Goal: Task Accomplishment & Management: Manage account settings

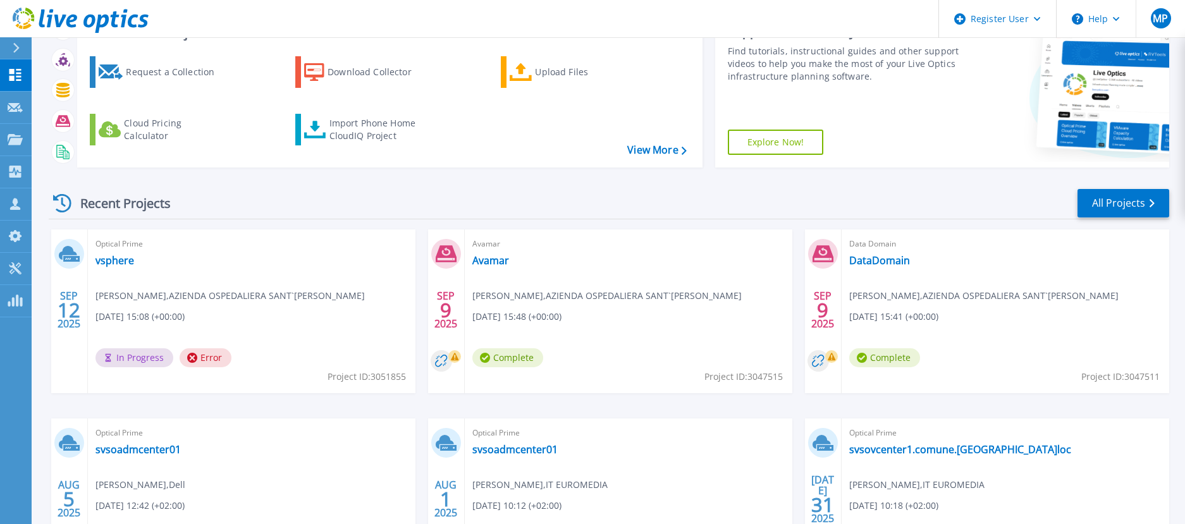
scroll to position [126, 0]
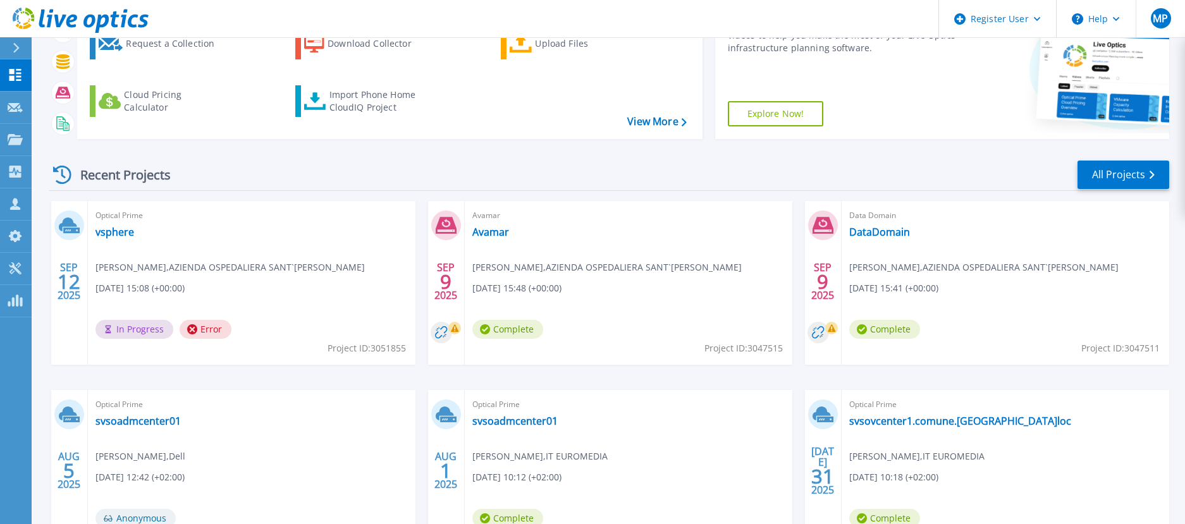
click at [209, 335] on span "Error" at bounding box center [206, 329] width 52 height 19
click at [197, 327] on span "Error" at bounding box center [206, 329] width 52 height 19
click at [216, 326] on span "Error" at bounding box center [206, 329] width 52 height 19
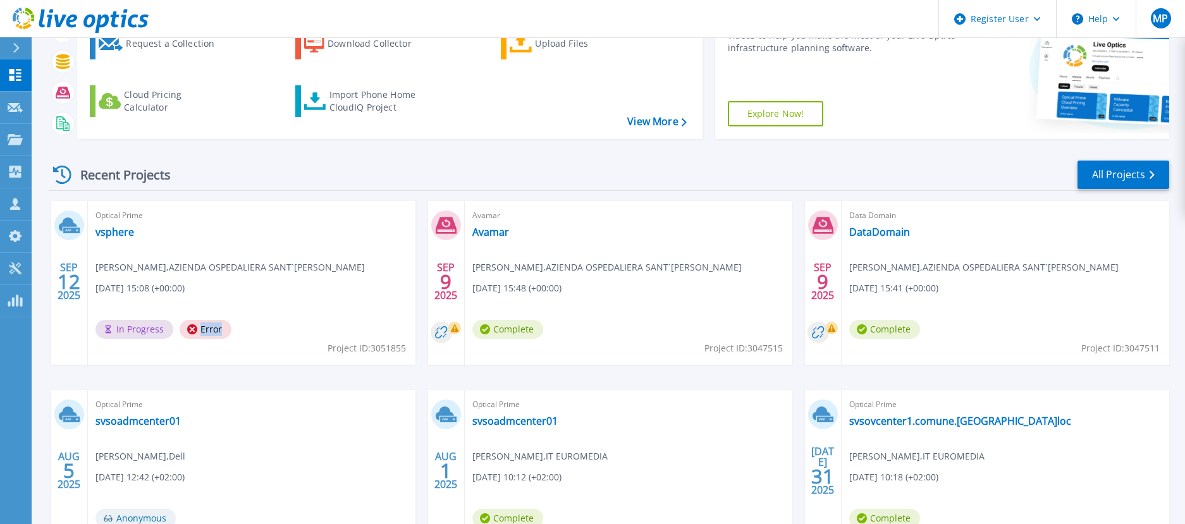
click at [216, 326] on span "Error" at bounding box center [206, 329] width 52 height 19
drag, startPoint x: 216, startPoint y: 326, endPoint x: 186, endPoint y: 329, distance: 29.9
click at [187, 329] on icon at bounding box center [192, 329] width 10 height 10
click at [106, 226] on link "vsphere" at bounding box center [114, 232] width 39 height 13
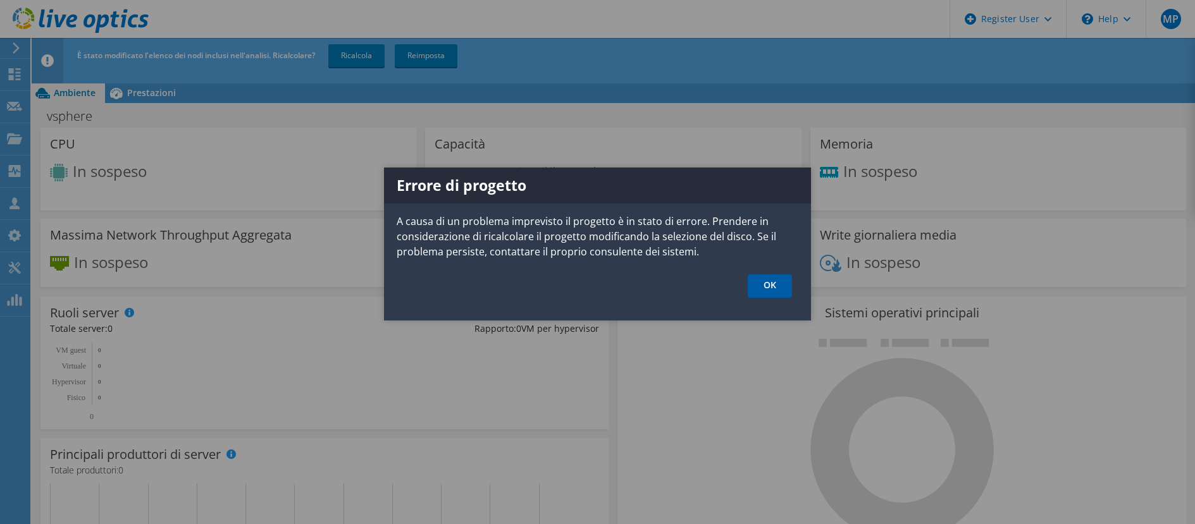
click at [775, 282] on link "OK" at bounding box center [769, 285] width 44 height 23
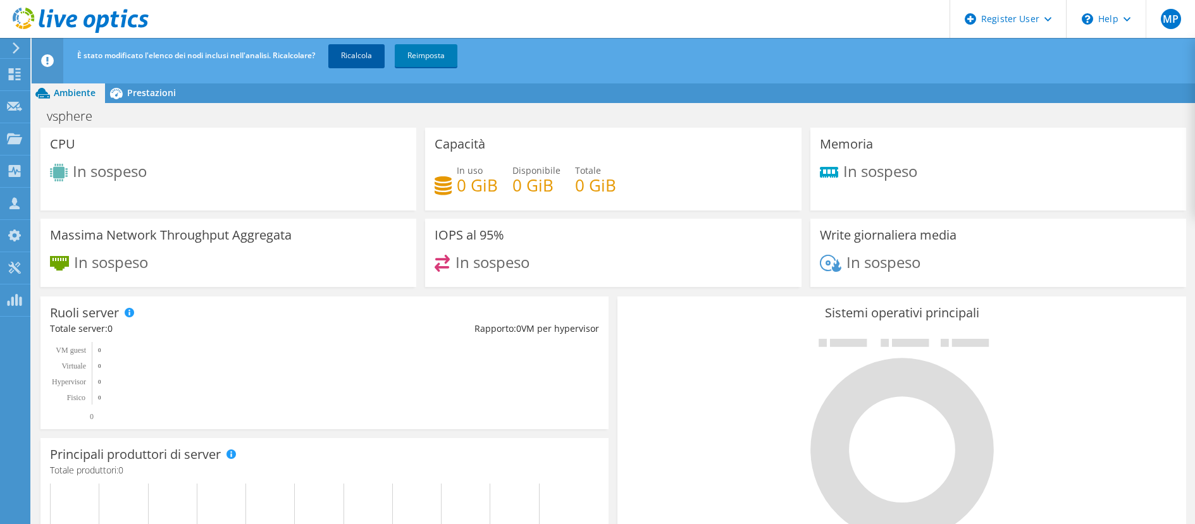
click at [371, 51] on link "Ricalcola" at bounding box center [356, 55] width 56 height 23
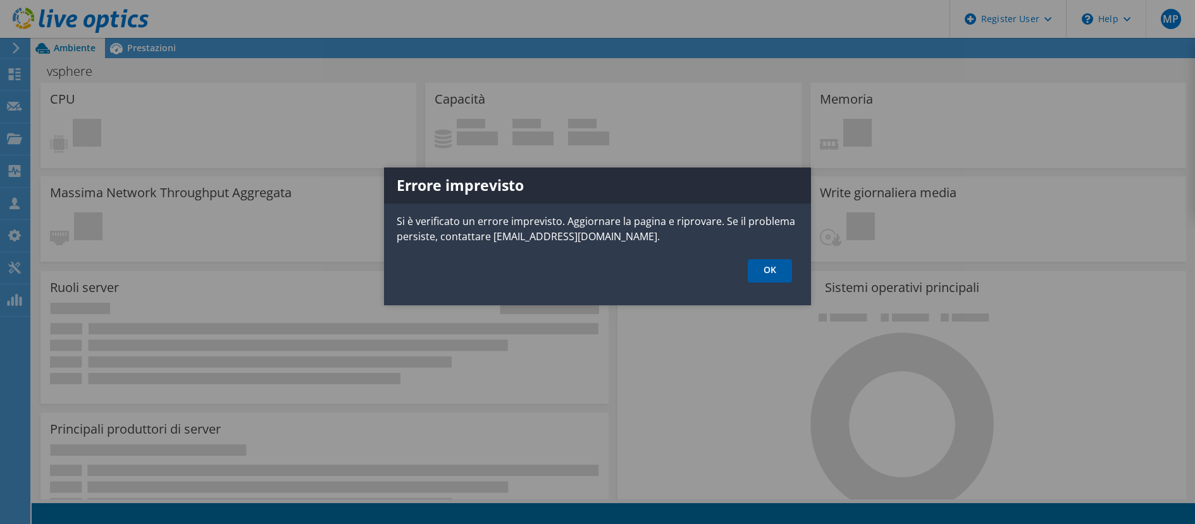
click at [763, 270] on link "OK" at bounding box center [769, 270] width 44 height 23
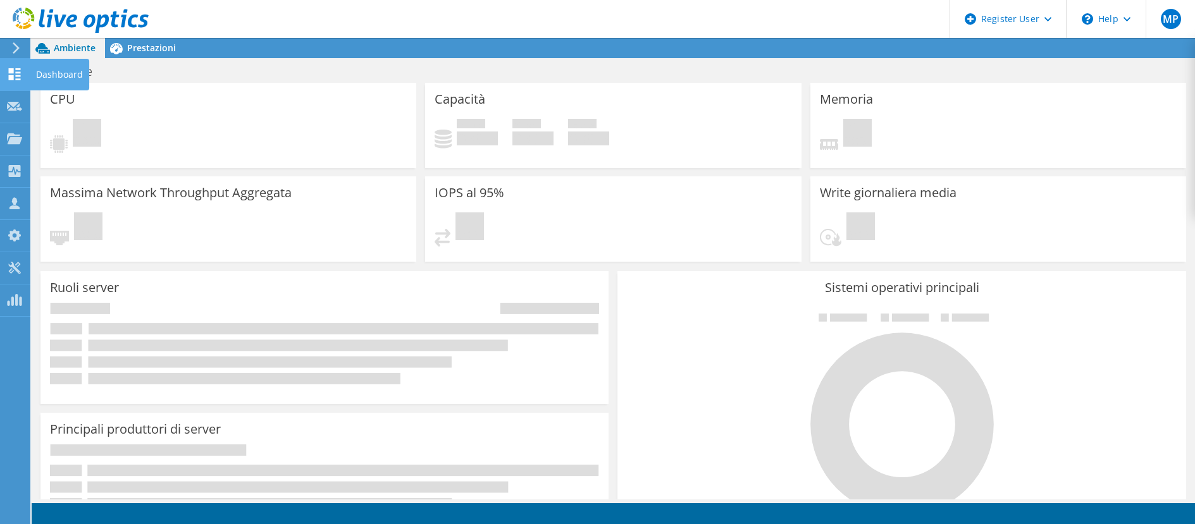
click at [18, 75] on icon at bounding box center [14, 74] width 15 height 12
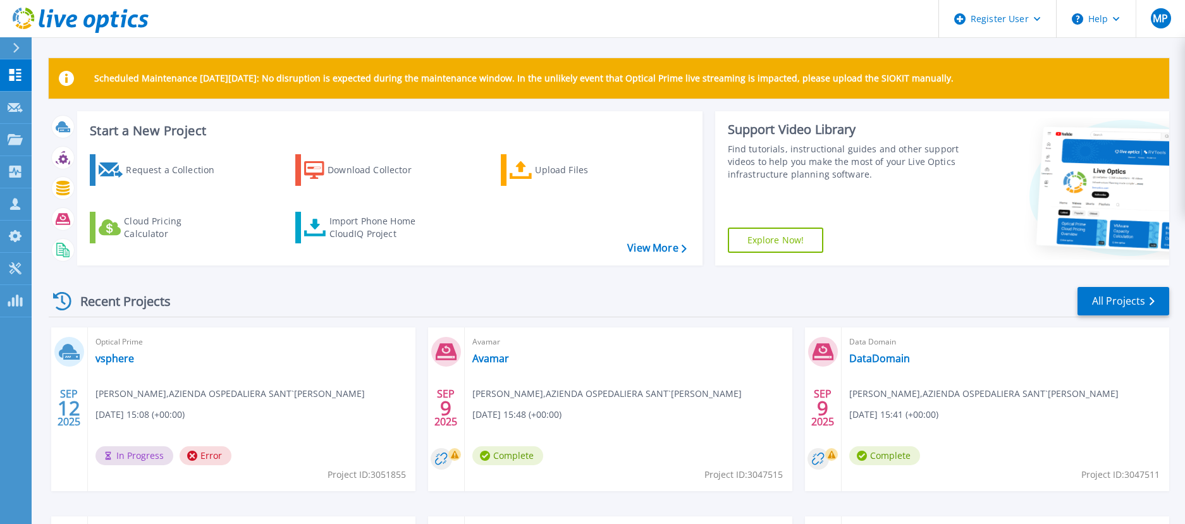
click at [123, 341] on span "Optical Prime" at bounding box center [251, 342] width 312 height 14
click at [66, 421] on div "SEP 12 2025" at bounding box center [69, 408] width 24 height 46
click at [127, 342] on span "Optical Prime" at bounding box center [251, 342] width 312 height 14
click at [116, 359] on link "vsphere" at bounding box center [114, 358] width 39 height 13
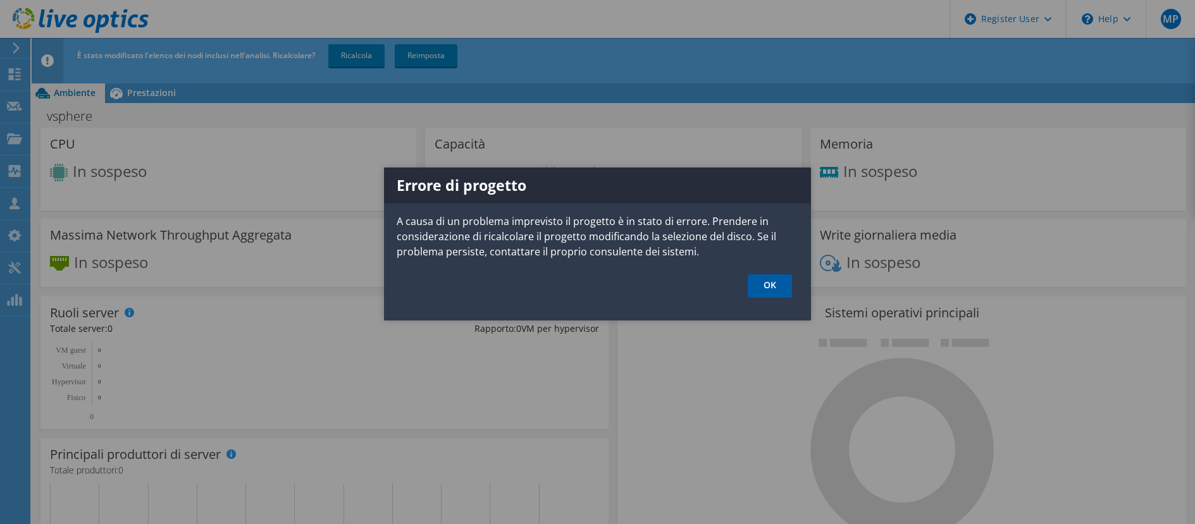
click at [773, 292] on link "OK" at bounding box center [769, 285] width 44 height 23
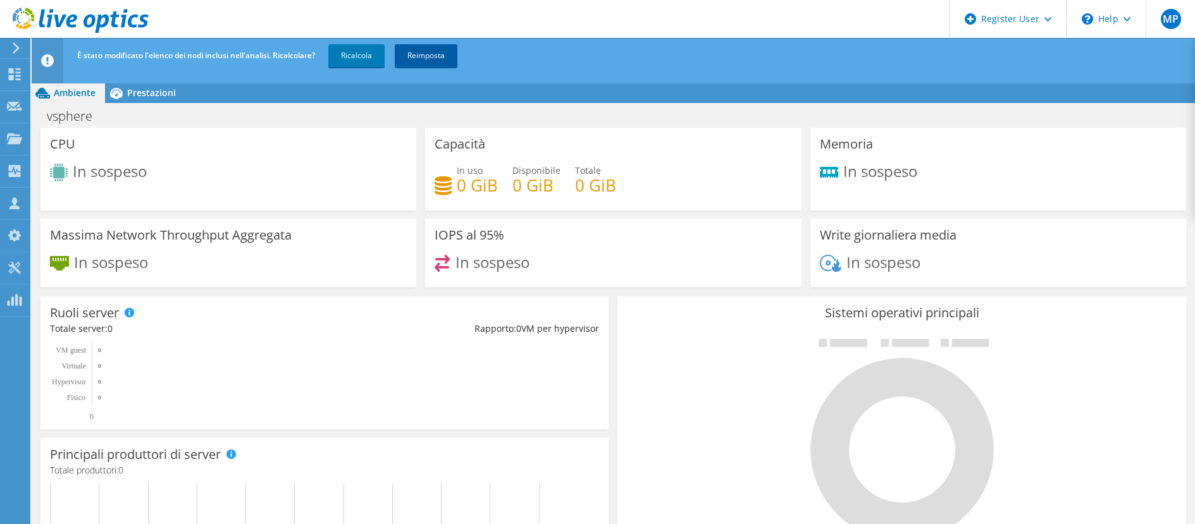
click at [432, 53] on link "Reimposta" at bounding box center [426, 55] width 63 height 23
click at [425, 59] on link "Reimposta" at bounding box center [426, 55] width 63 height 23
click at [446, 53] on link "Reimposta" at bounding box center [426, 55] width 63 height 23
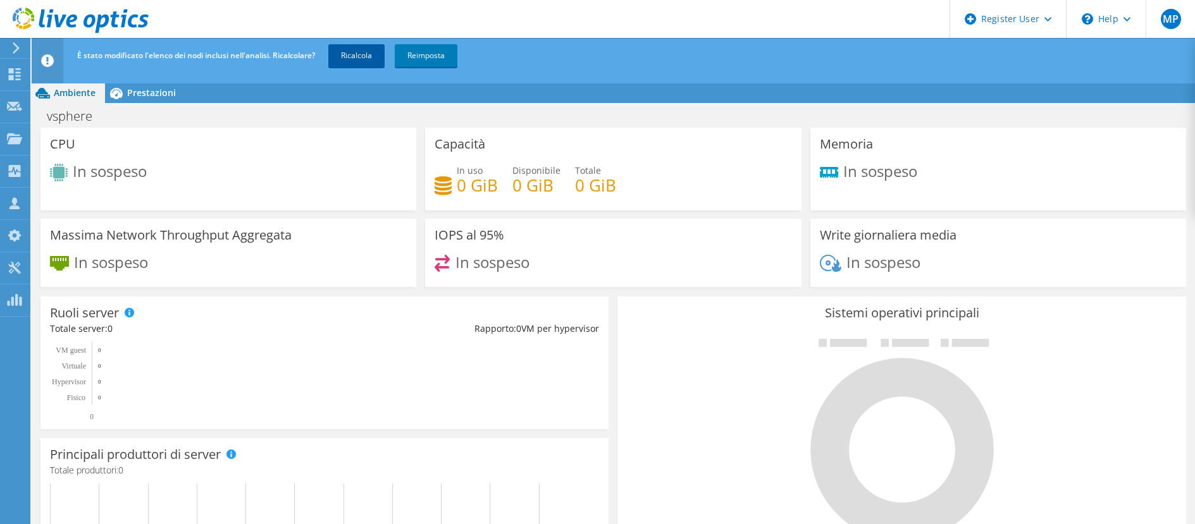
click at [353, 50] on link "Ricalcola" at bounding box center [356, 55] width 56 height 23
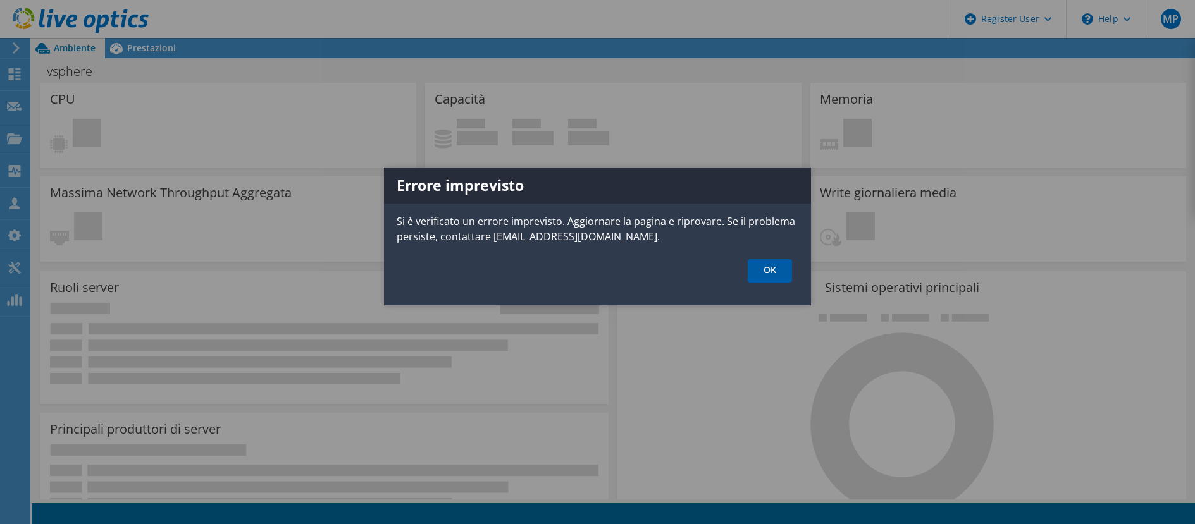
click at [773, 263] on link "OK" at bounding box center [769, 270] width 44 height 23
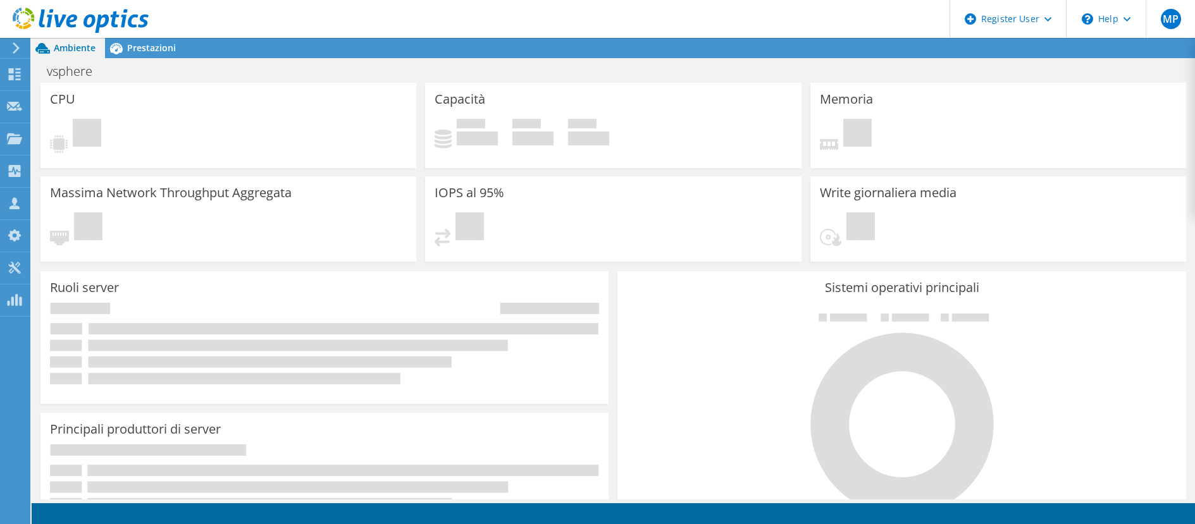
click at [305, 169] on div "CPU In sospeso" at bounding box center [228, 130] width 384 height 94
click at [138, 44] on span "Prestazioni" at bounding box center [151, 48] width 49 height 12
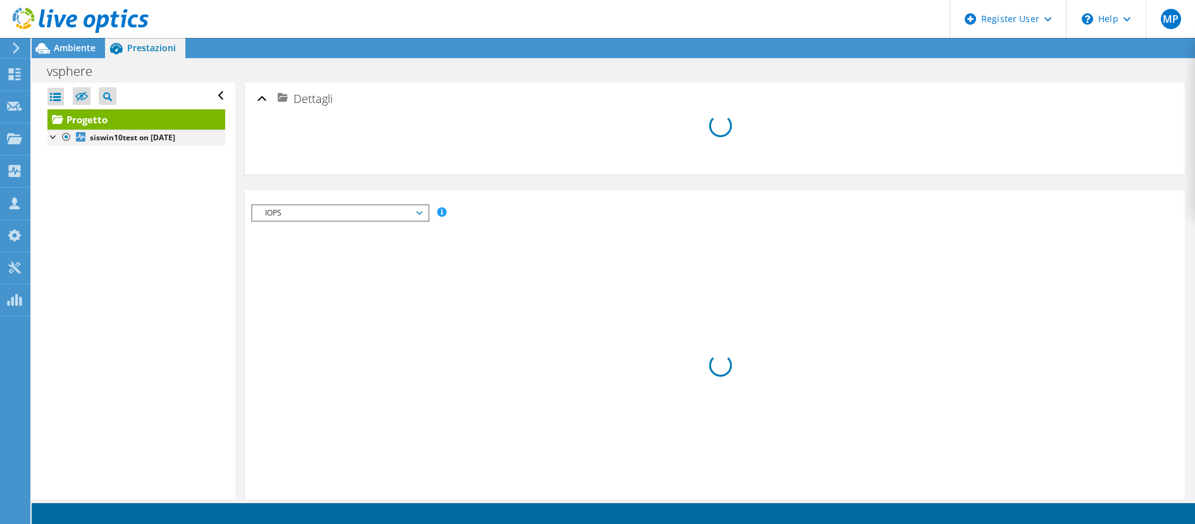
click at [54, 138] on div at bounding box center [53, 136] width 13 height 13
click at [78, 40] on div at bounding box center [74, 21] width 149 height 42
click at [82, 45] on span "Ambiente" at bounding box center [75, 48] width 42 height 12
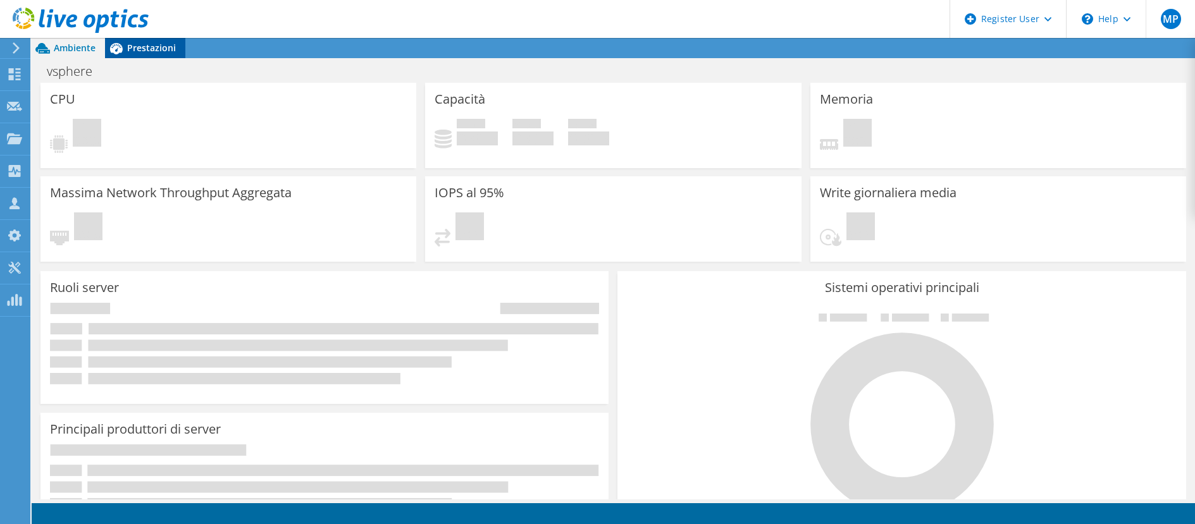
click at [156, 51] on span "Prestazioni" at bounding box center [151, 48] width 49 height 12
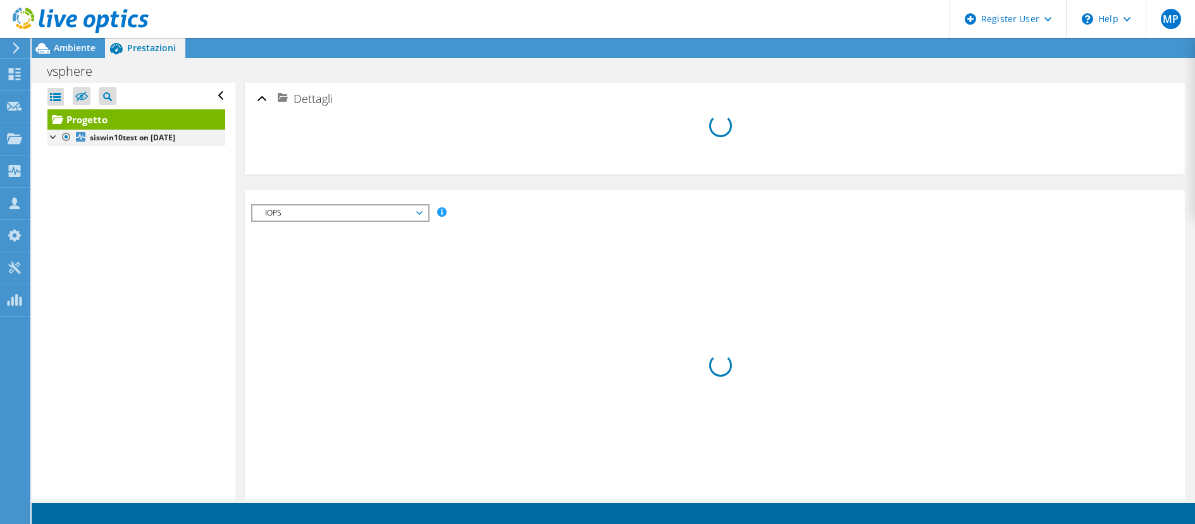
click at [50, 135] on div at bounding box center [53, 136] width 13 height 13
click at [8, 73] on icon at bounding box center [14, 74] width 15 height 12
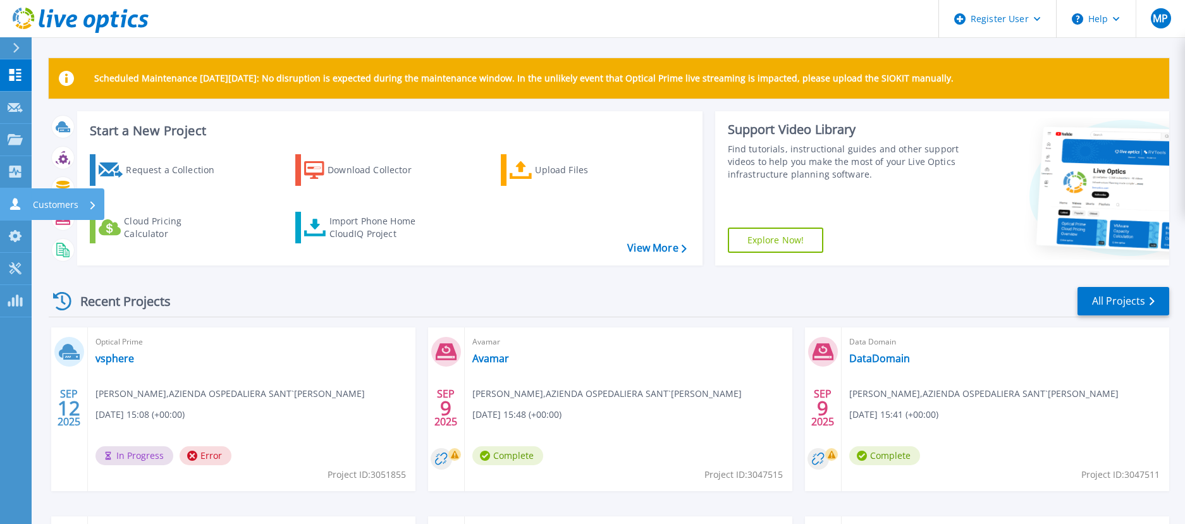
click at [20, 204] on icon at bounding box center [15, 204] width 15 height 12
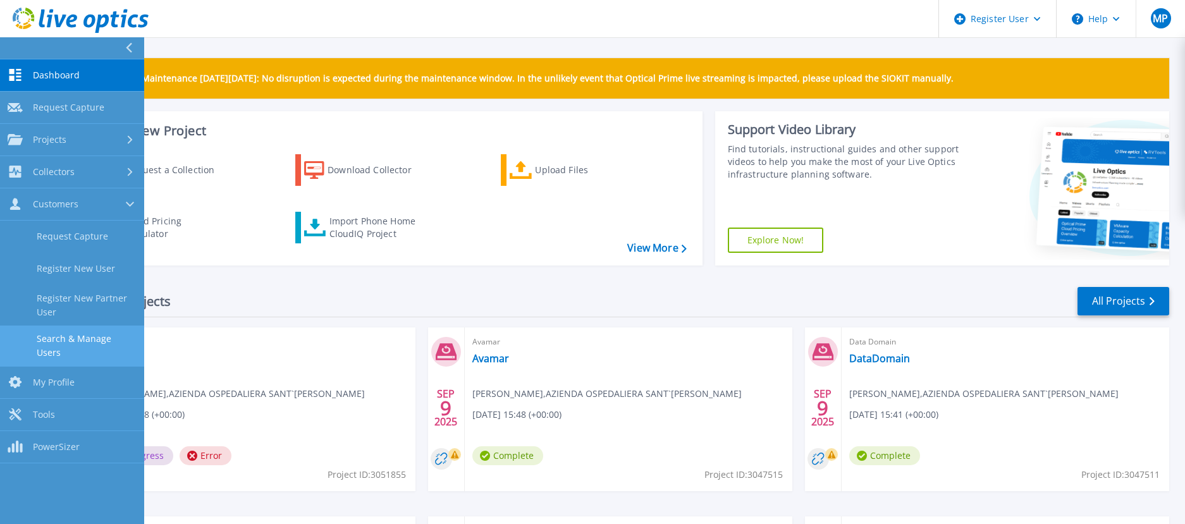
click at [97, 334] on link "Search & Manage Users" at bounding box center [72, 346] width 144 height 40
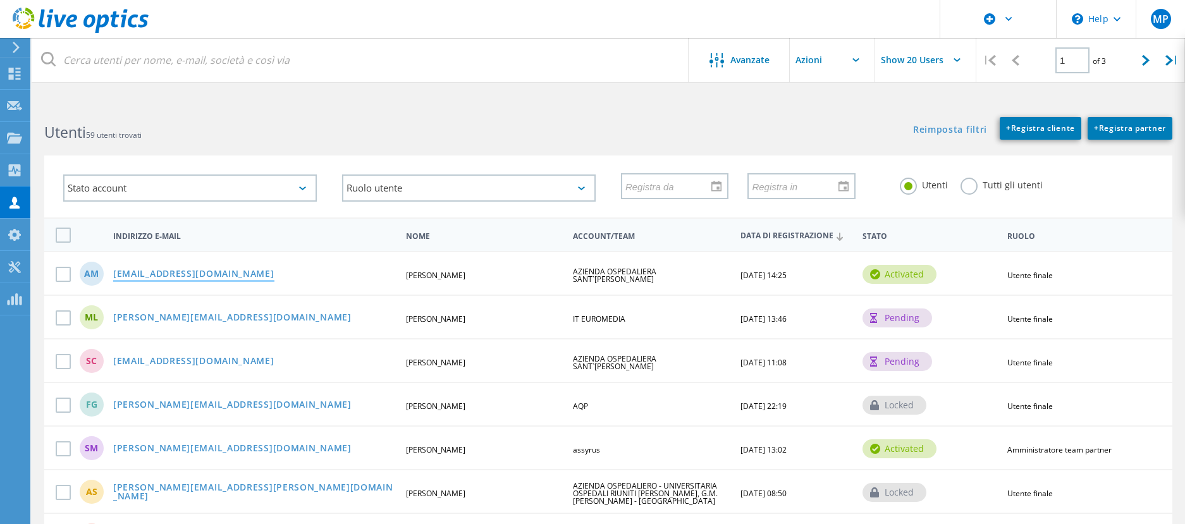
click at [144, 271] on link "a.maggi@we-com.it" at bounding box center [193, 274] width 161 height 11
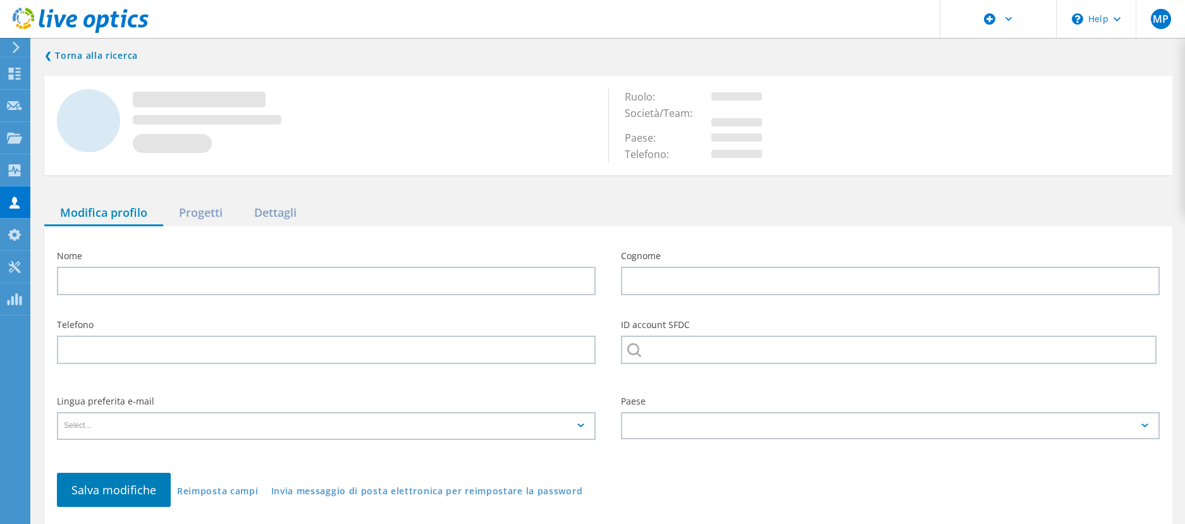
type input "Alessandro"
type input "Maggi"
type input "3405642315"
type input "AZIENDA OSPEDALIERA SANT`ANDREA"
type input "Italiano"
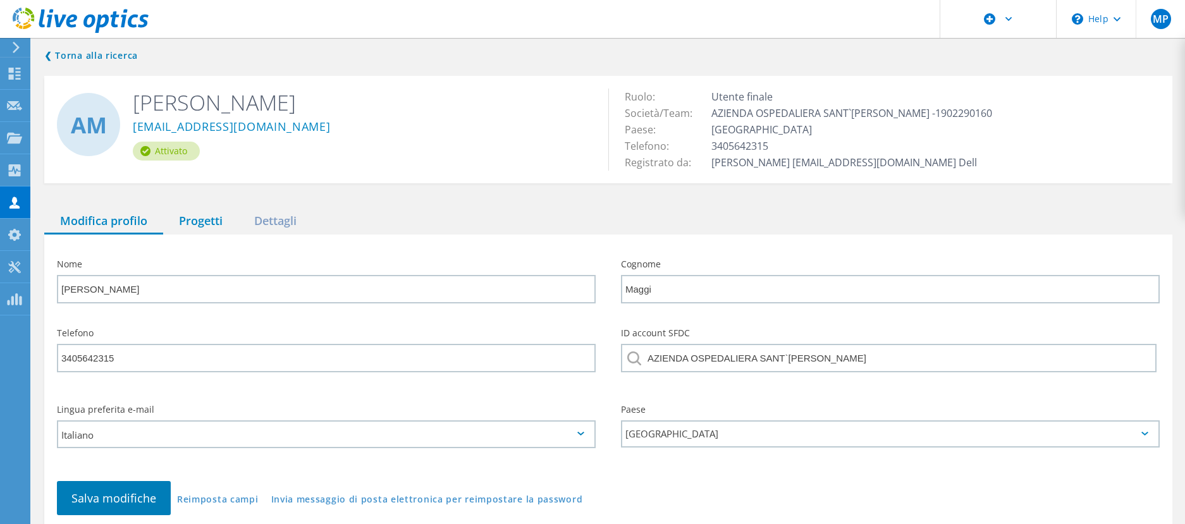
click at [188, 225] on div "Progetti" at bounding box center [200, 222] width 75 height 26
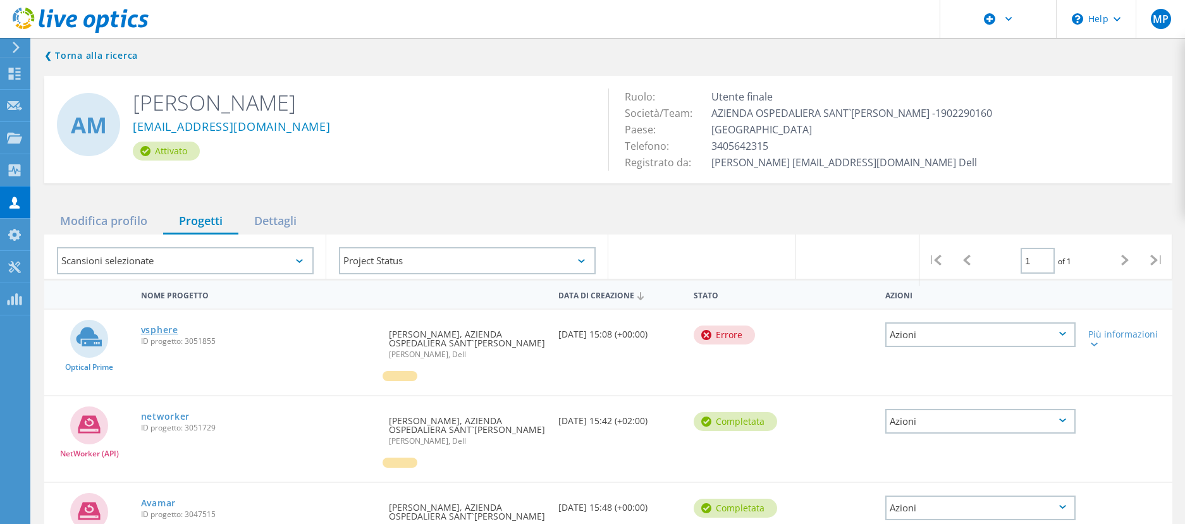
click at [158, 327] on link "vsphere" at bounding box center [159, 330] width 37 height 9
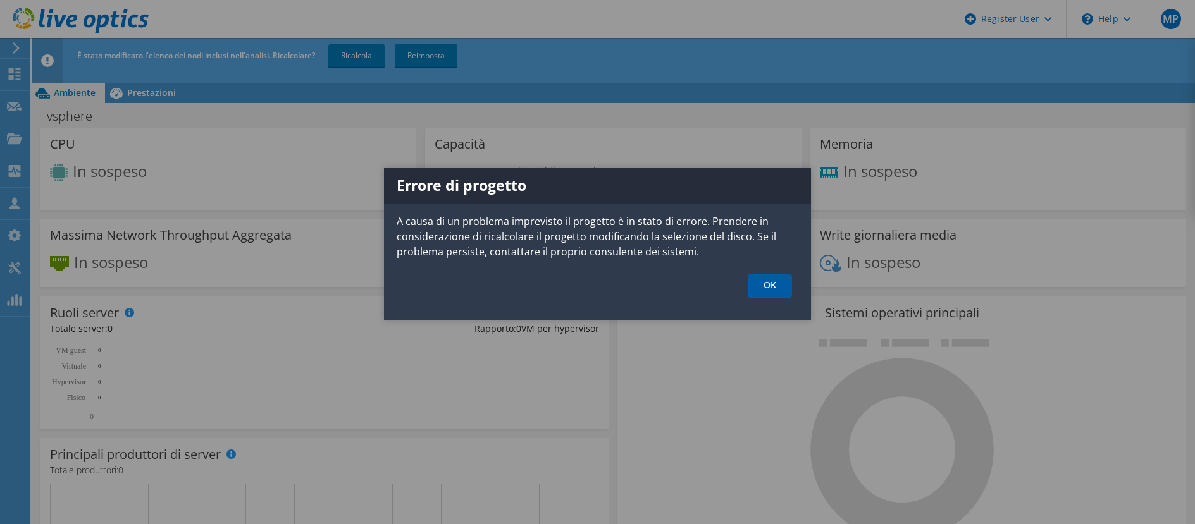
drag, startPoint x: 761, startPoint y: 286, endPoint x: 404, endPoint y: 207, distance: 365.9
click at [761, 286] on link "OK" at bounding box center [769, 285] width 44 height 23
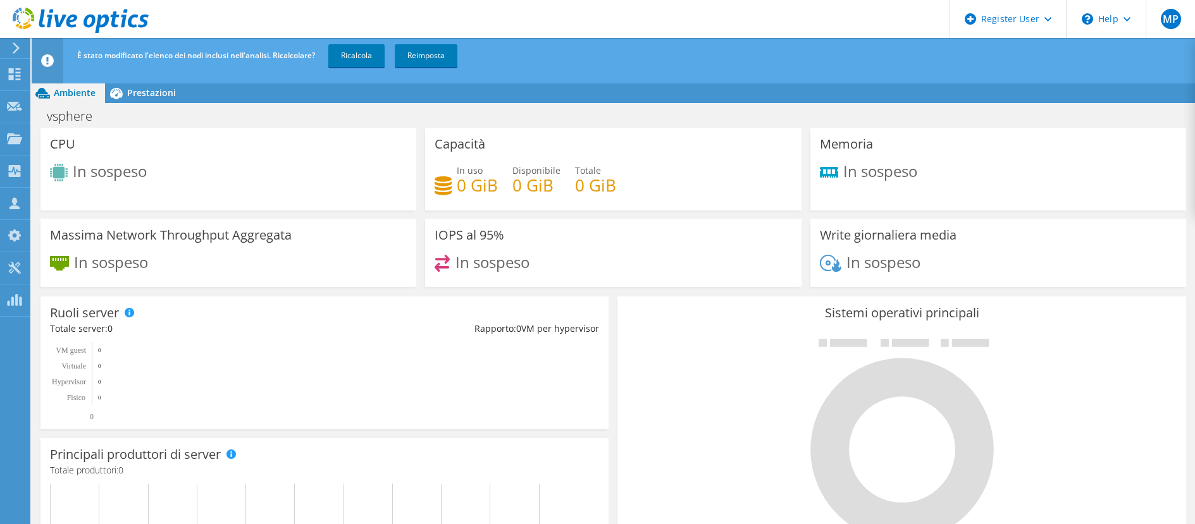
click at [132, 76] on header "È stato modificato l'elenco dei nodi inclusi nell'analisi. Ricalcolare? Ricalco…" at bounding box center [633, 61] width 1202 height 46
click at [146, 94] on span "Prestazioni" at bounding box center [151, 93] width 49 height 12
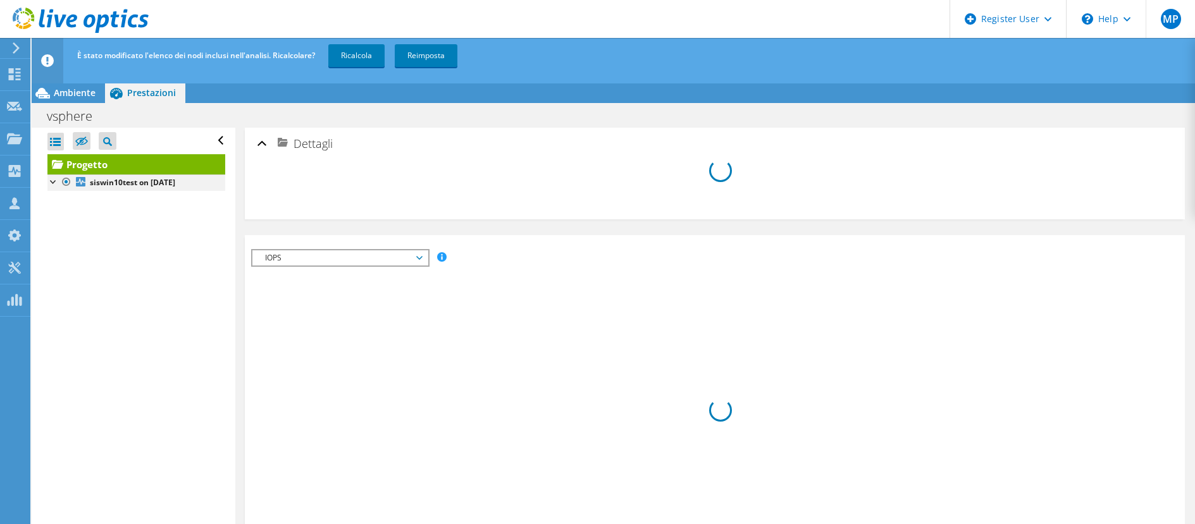
click at [52, 181] on div at bounding box center [53, 181] width 13 height 13
click at [159, 182] on b "siswin10test on 9/12/2025" at bounding box center [132, 182] width 85 height 11
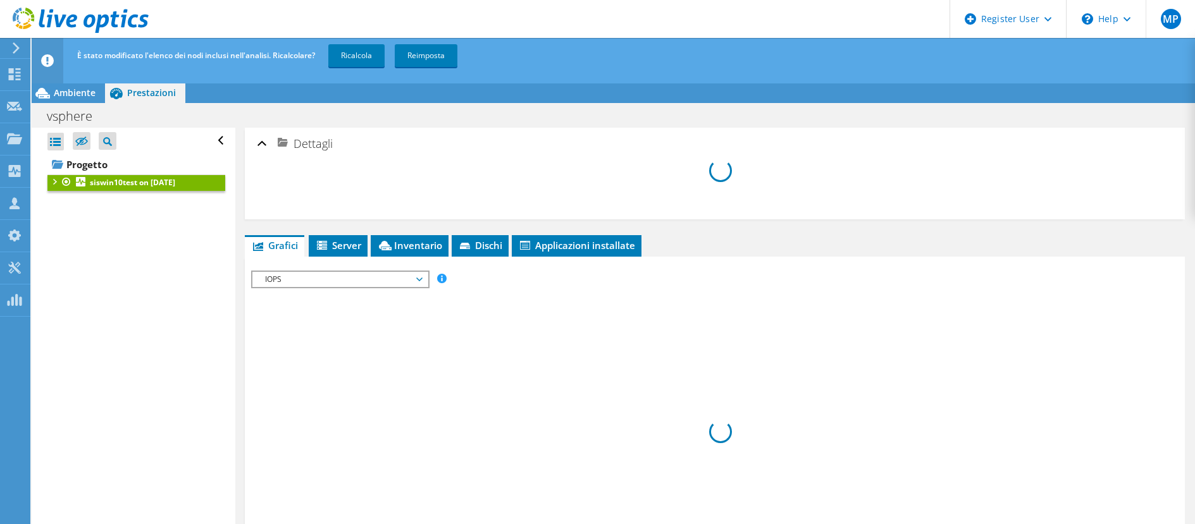
click at [159, 182] on b "siswin10test on 9/12/2025" at bounding box center [132, 182] width 85 height 11
click at [338, 252] on li "Server" at bounding box center [338, 245] width 59 height 21
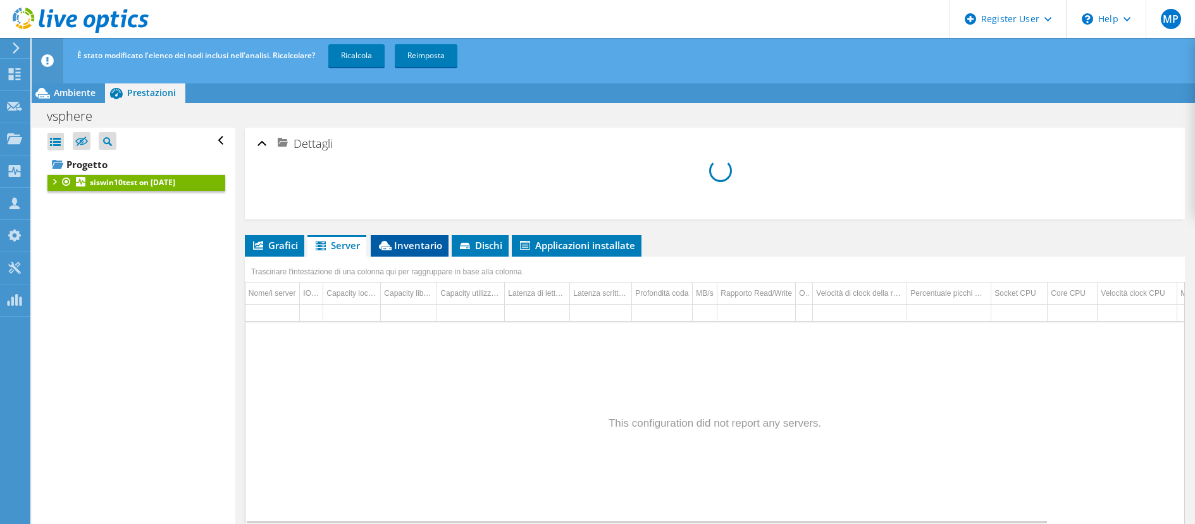
click at [402, 244] on span "Inventario" at bounding box center [409, 245] width 65 height 13
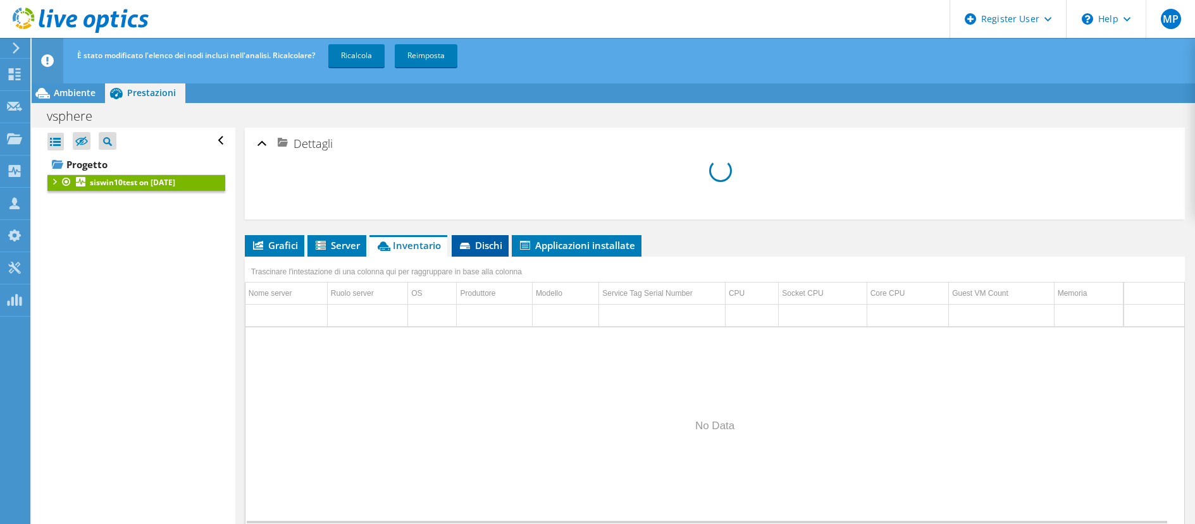
click at [486, 250] on span "Dischi" at bounding box center [480, 245] width 44 height 13
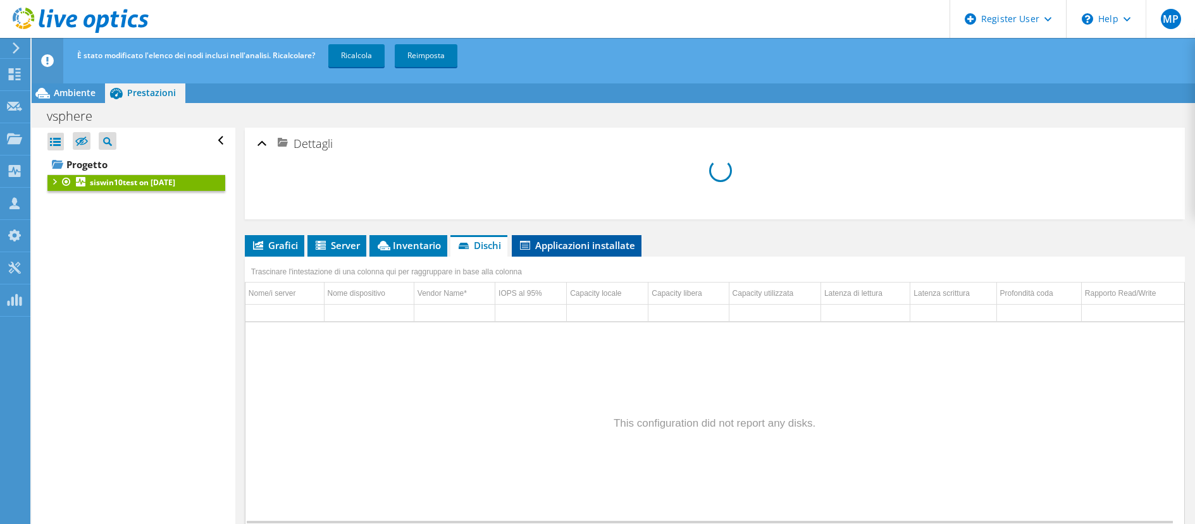
click at [587, 251] on span "Applicazioni installate" at bounding box center [576, 245] width 117 height 13
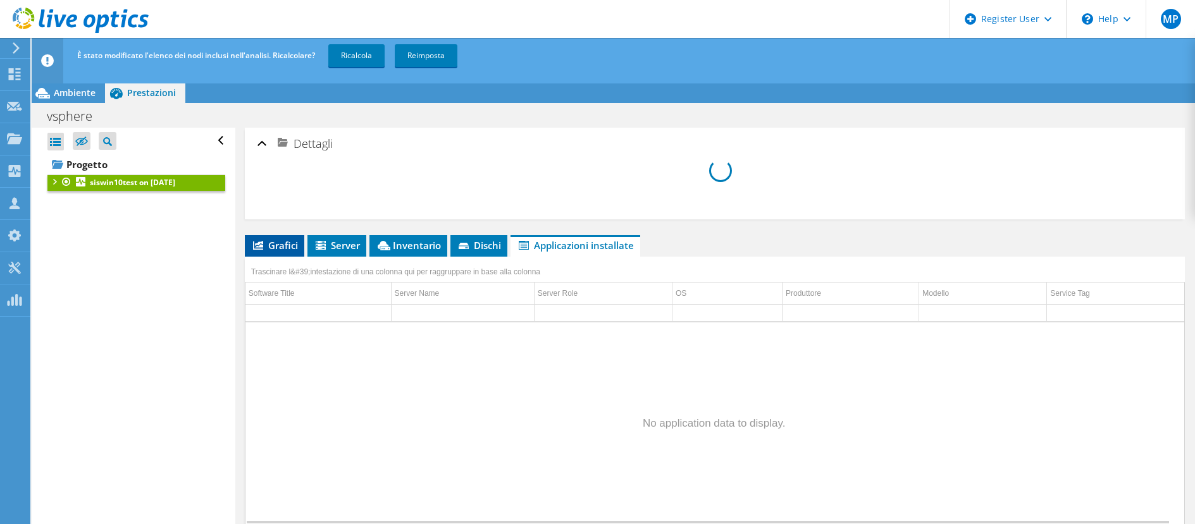
click at [276, 254] on li "Grafici" at bounding box center [274, 245] width 59 height 21
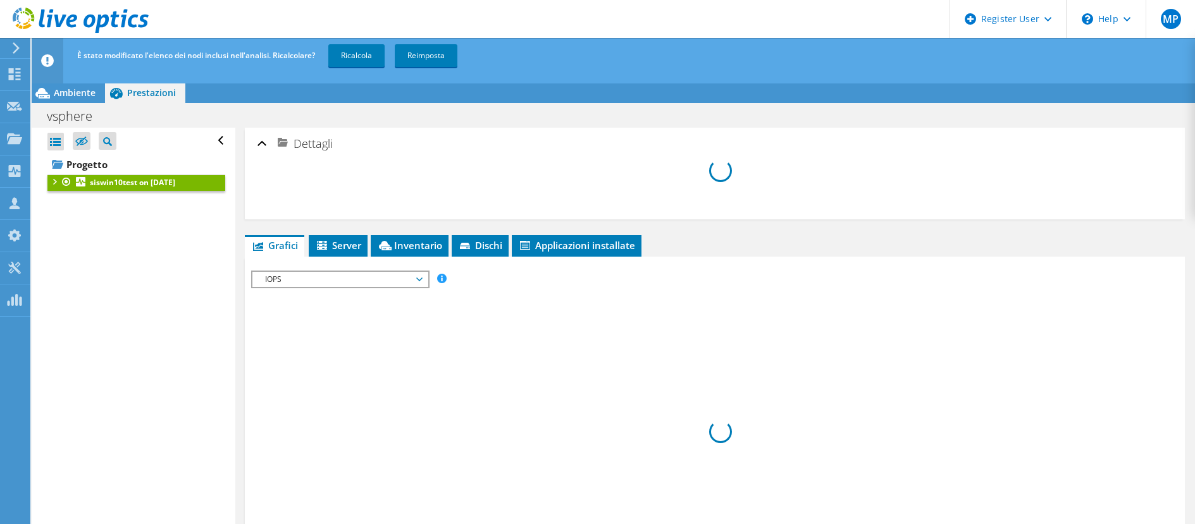
click at [101, 319] on div "Apri tutto Chiudi tutto Nascondi nodi esclusi Filtro struttura progetto" at bounding box center [133, 336] width 203 height 417
click at [344, 57] on link "Ricalcola" at bounding box center [356, 55] width 56 height 23
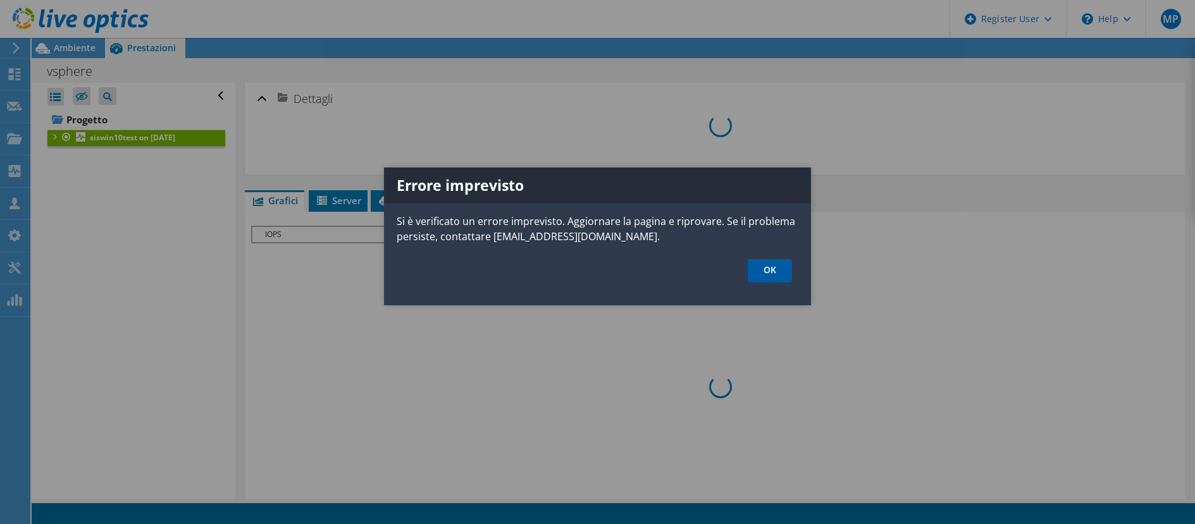
click at [771, 270] on link "OK" at bounding box center [769, 270] width 44 height 23
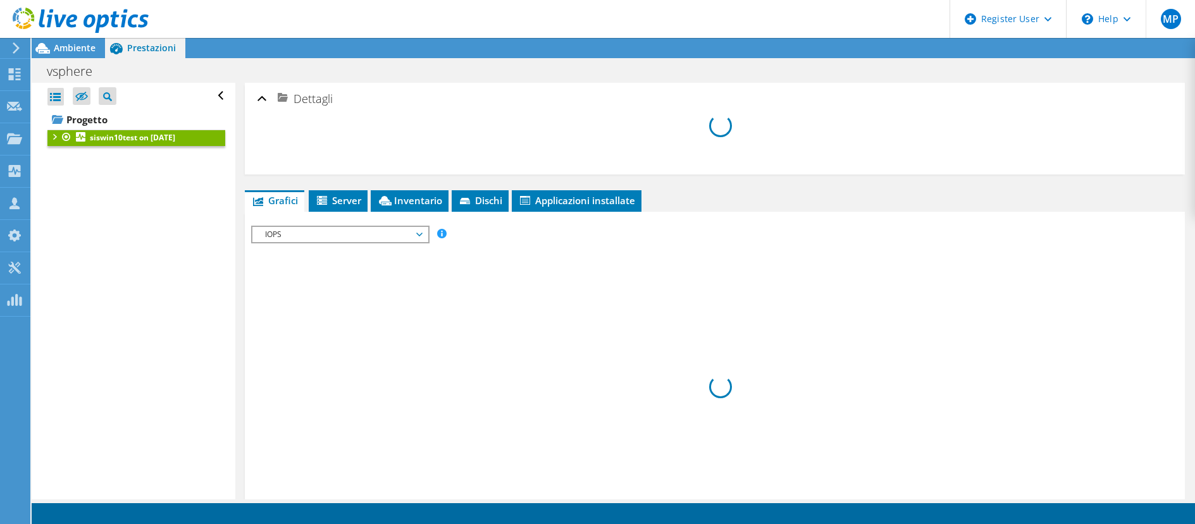
drag, startPoint x: 187, startPoint y: 343, endPoint x: 136, endPoint y: 267, distance: 91.0
click at [150, 293] on div "Apri tutto Chiudi tutto Nascondi nodi esclusi Filtro struttura progetto" at bounding box center [133, 291] width 203 height 417
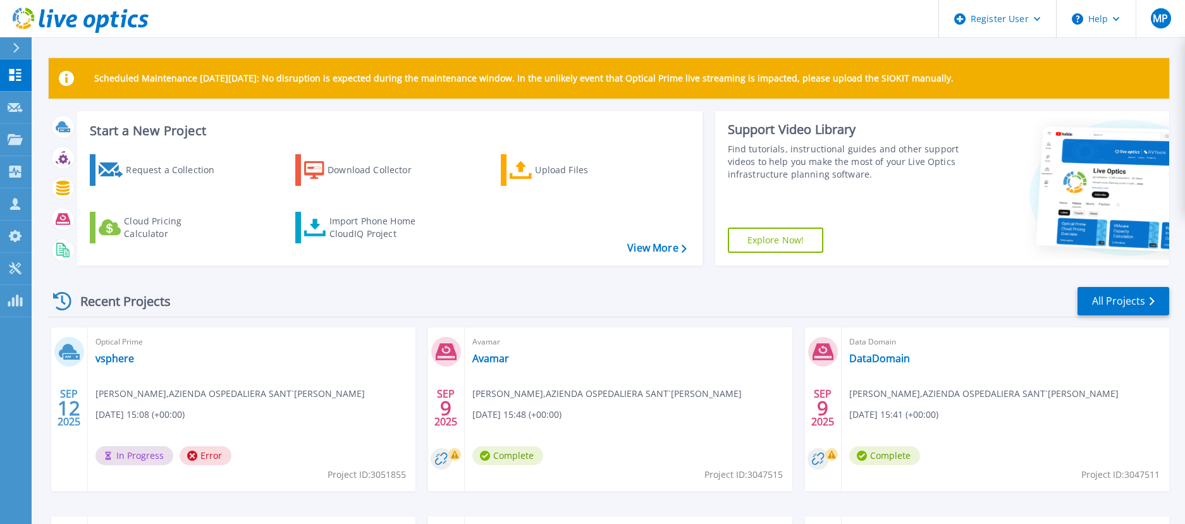
scroll to position [126, 0]
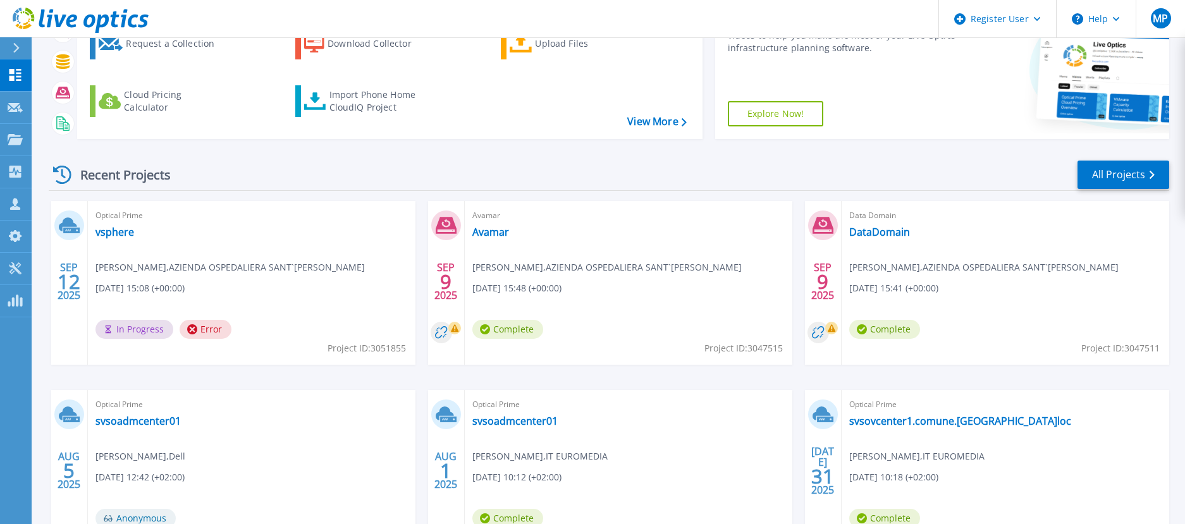
click at [199, 330] on span "Error" at bounding box center [206, 329] width 52 height 19
click at [125, 324] on span "In Progress" at bounding box center [134, 329] width 78 height 19
click at [388, 347] on span "Project ID: 3051855" at bounding box center [367, 348] width 78 height 14
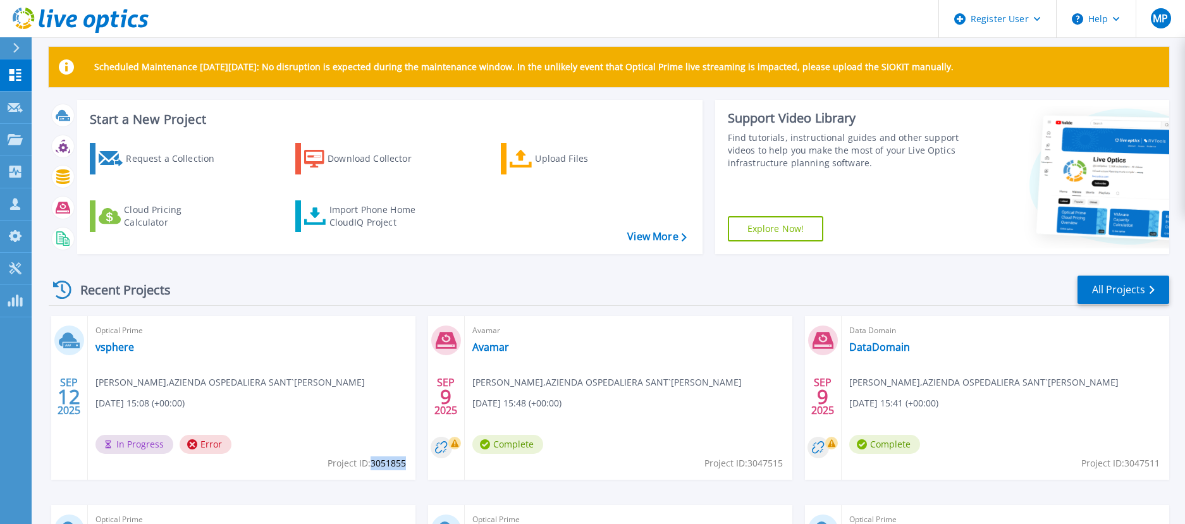
scroll to position [0, 0]
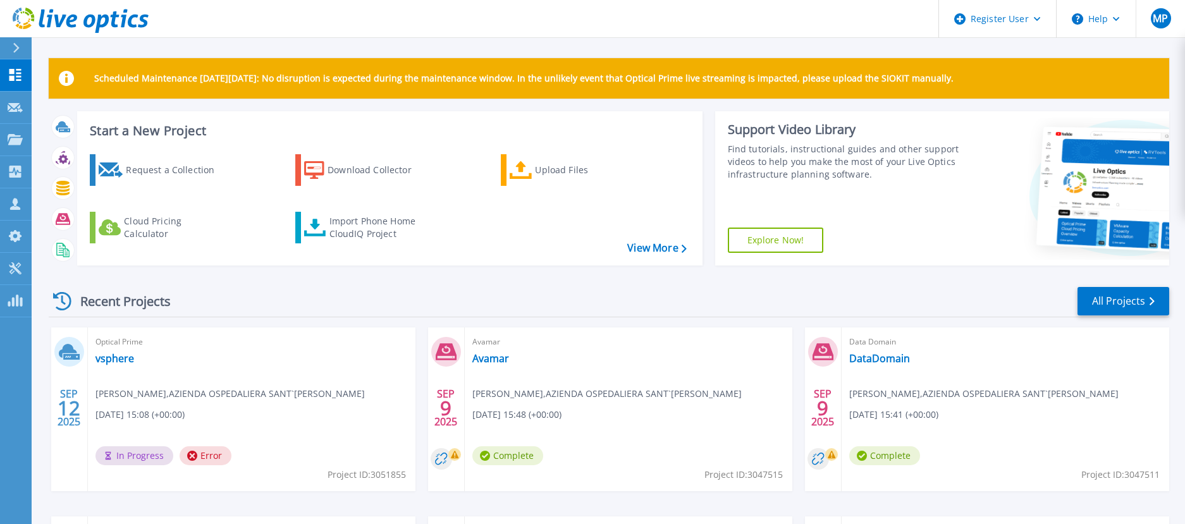
click at [316, 326] on div "Recent Projects All Projects [DATE] Optical Prime vsphere [PERSON_NAME] , AZIEN…" at bounding box center [609, 496] width 1121 height 440
click at [133, 458] on span "In Progress" at bounding box center [134, 455] width 78 height 19
click at [104, 355] on link "vsphere" at bounding box center [114, 358] width 39 height 13
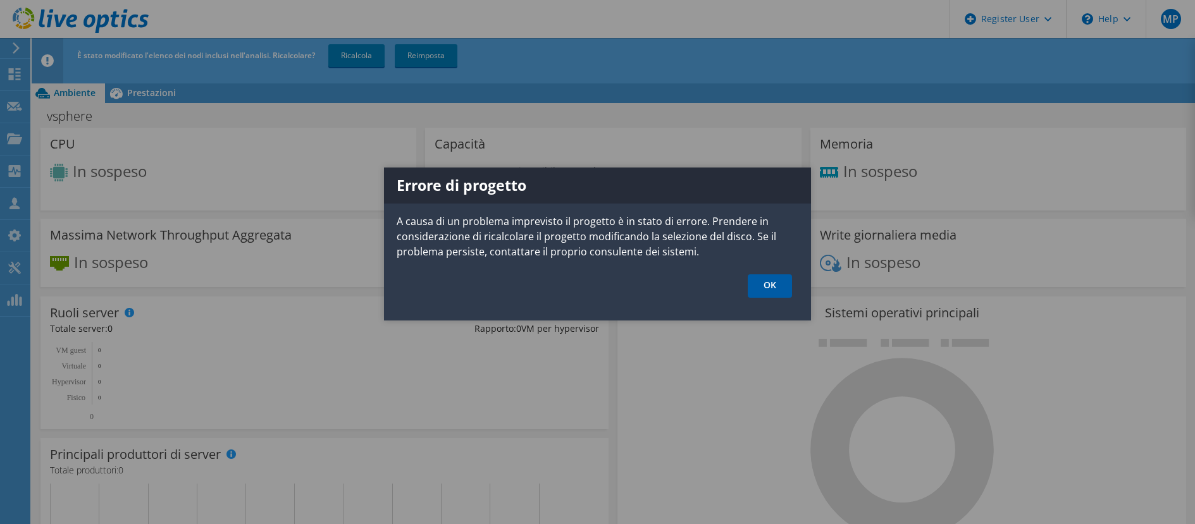
click at [761, 285] on link "OK" at bounding box center [769, 285] width 44 height 23
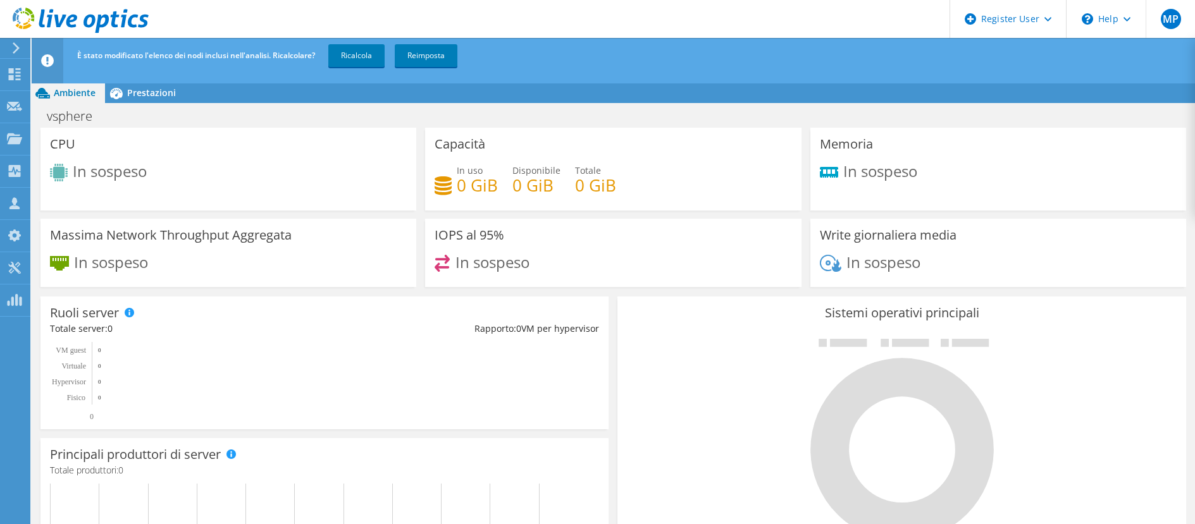
click at [330, 51] on span "Ricalcola Reimposta" at bounding box center [393, 55] width 139 height 11
click at [359, 55] on link "Ricalcola" at bounding box center [356, 55] width 56 height 23
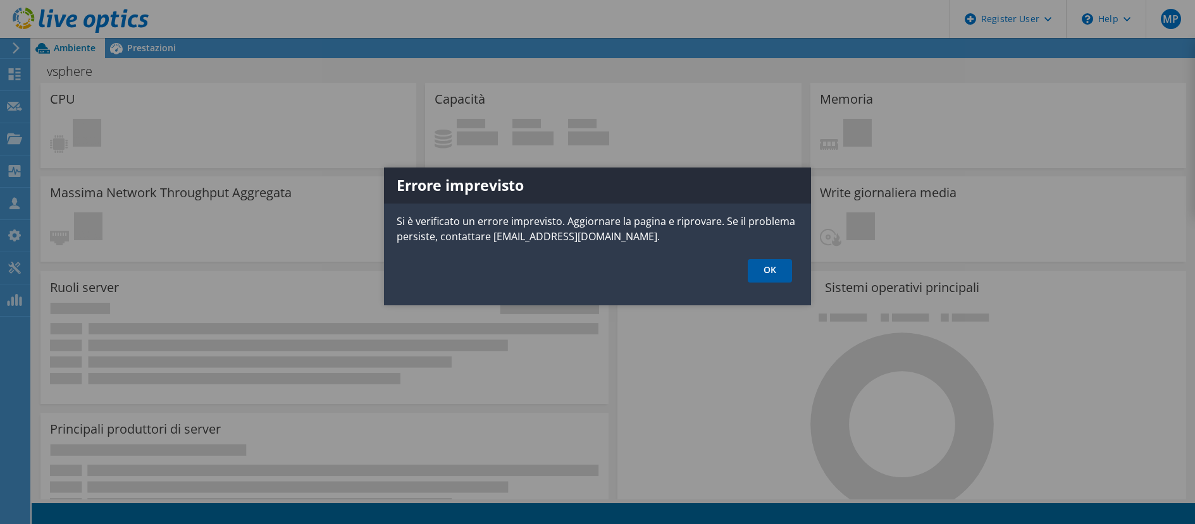
click at [764, 271] on link "OK" at bounding box center [769, 270] width 44 height 23
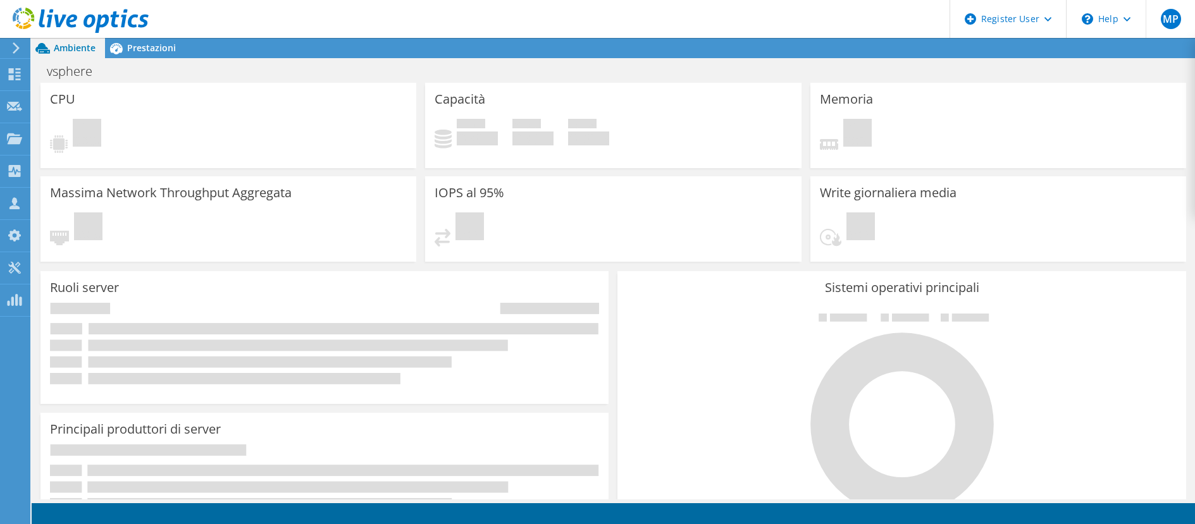
click at [71, 48] on span "Ambiente" at bounding box center [75, 48] width 42 height 12
click at [142, 54] on div "Prestazioni" at bounding box center [145, 48] width 80 height 20
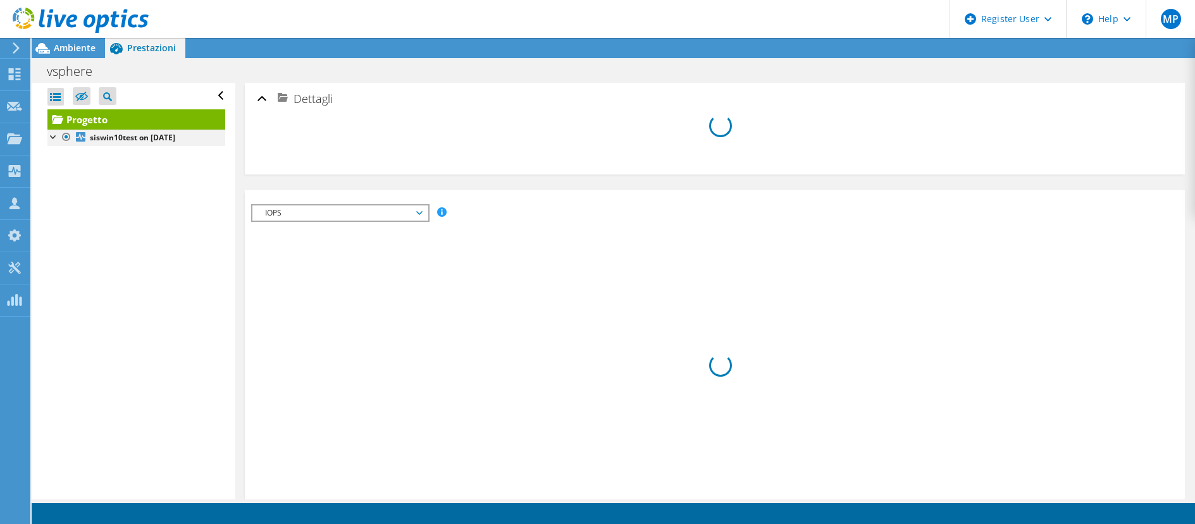
click at [52, 140] on div at bounding box center [53, 136] width 13 height 13
click at [68, 138] on div at bounding box center [66, 137] width 13 height 15
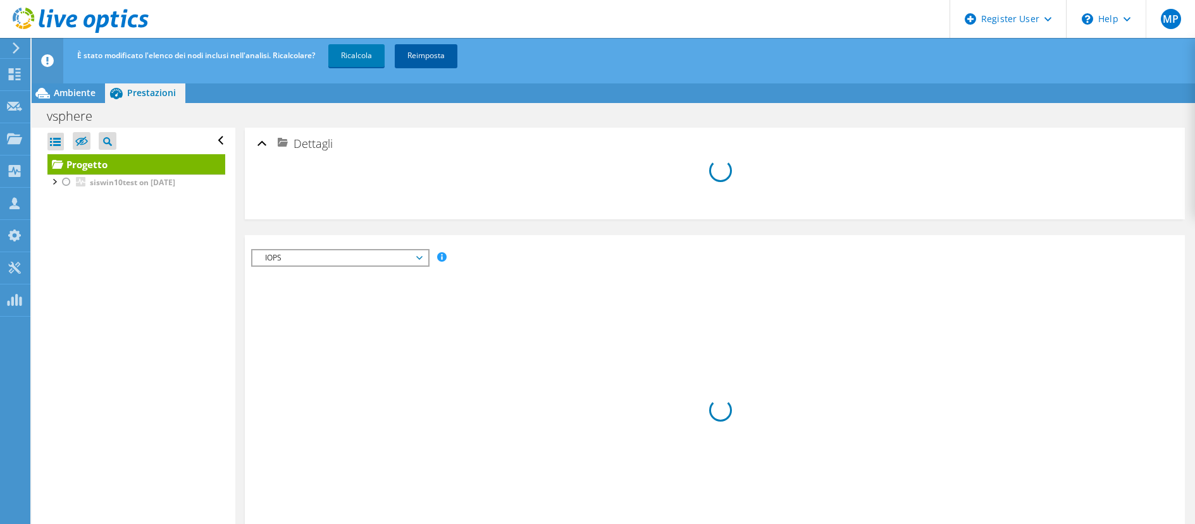
click at [439, 58] on link "Reimposta" at bounding box center [426, 55] width 63 height 23
click at [416, 57] on link "Reimposta" at bounding box center [426, 55] width 63 height 23
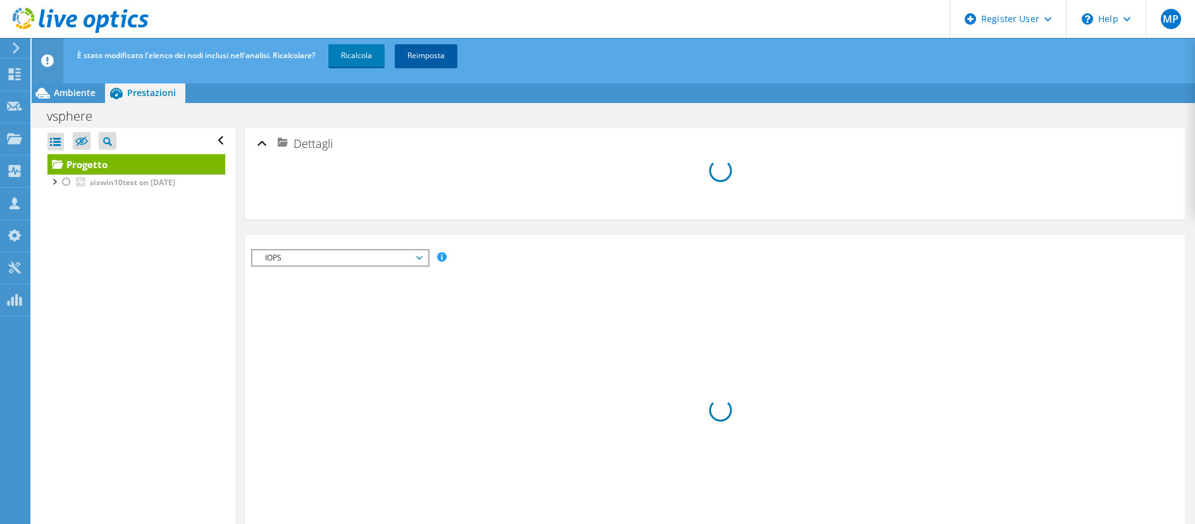
click at [416, 57] on link "Reimposta" at bounding box center [426, 55] width 63 height 23
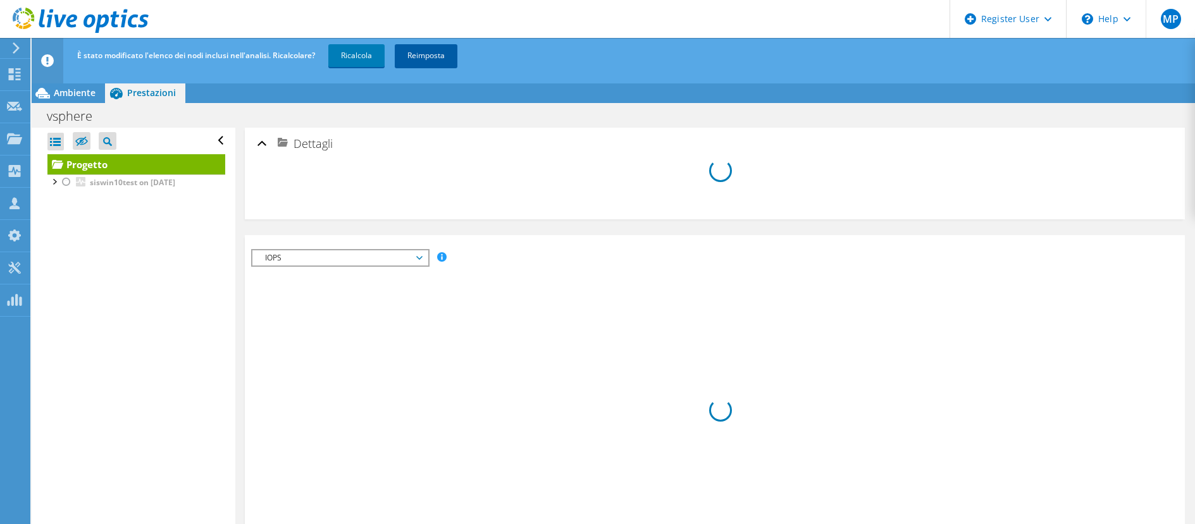
click at [416, 57] on link "Reimposta" at bounding box center [426, 55] width 63 height 23
click at [12, 68] on use at bounding box center [15, 74] width 12 height 12
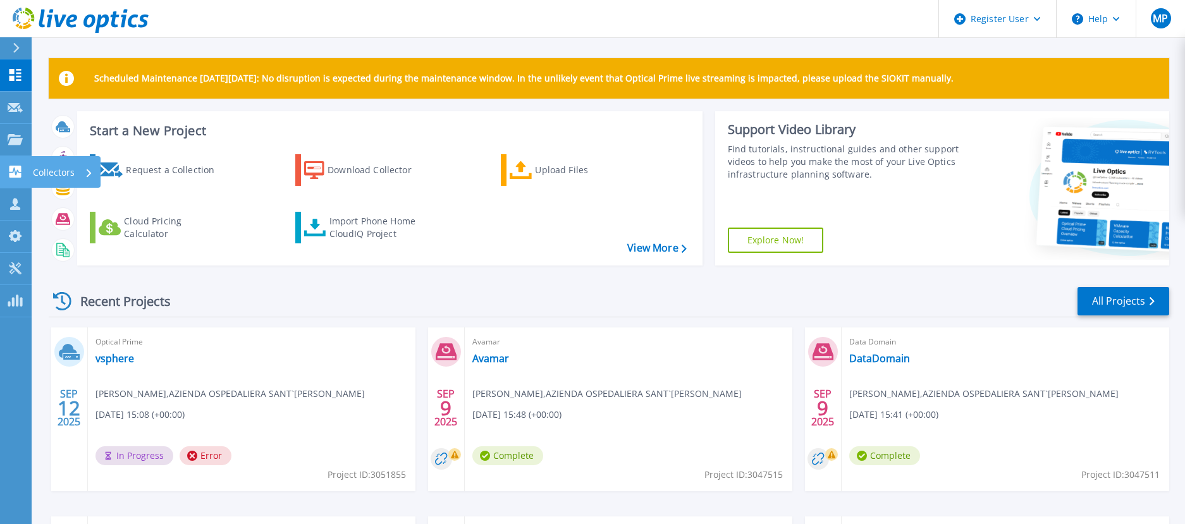
click at [21, 168] on icon at bounding box center [15, 172] width 12 height 12
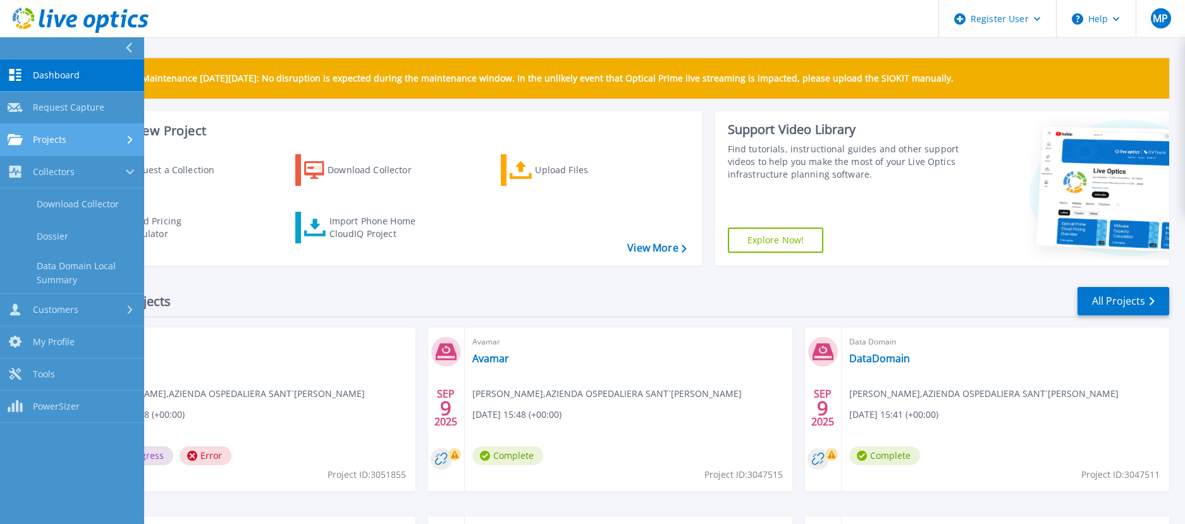
click at [70, 139] on div "Projects" at bounding box center [72, 139] width 129 height 11
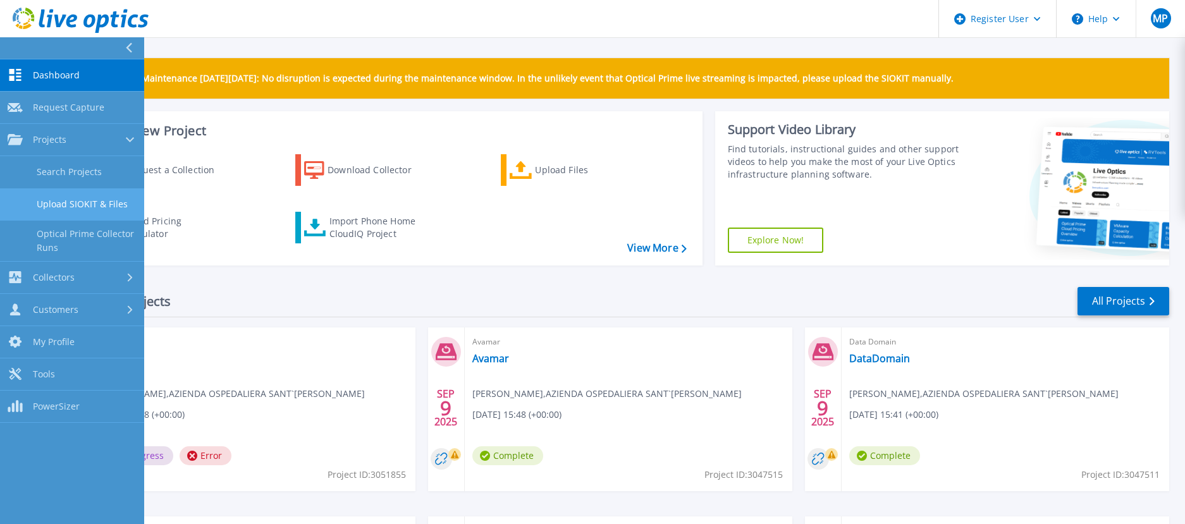
click at [74, 208] on link "Upload SIOKIT & Files" at bounding box center [72, 204] width 144 height 32
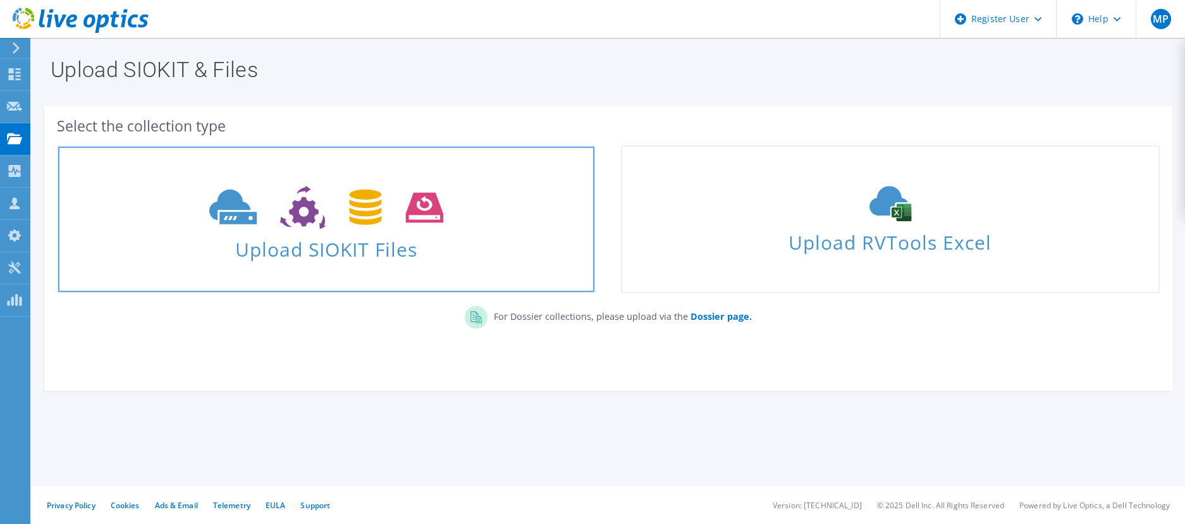
click at [340, 248] on span "Upload SIOKIT Files" at bounding box center [326, 245] width 536 height 27
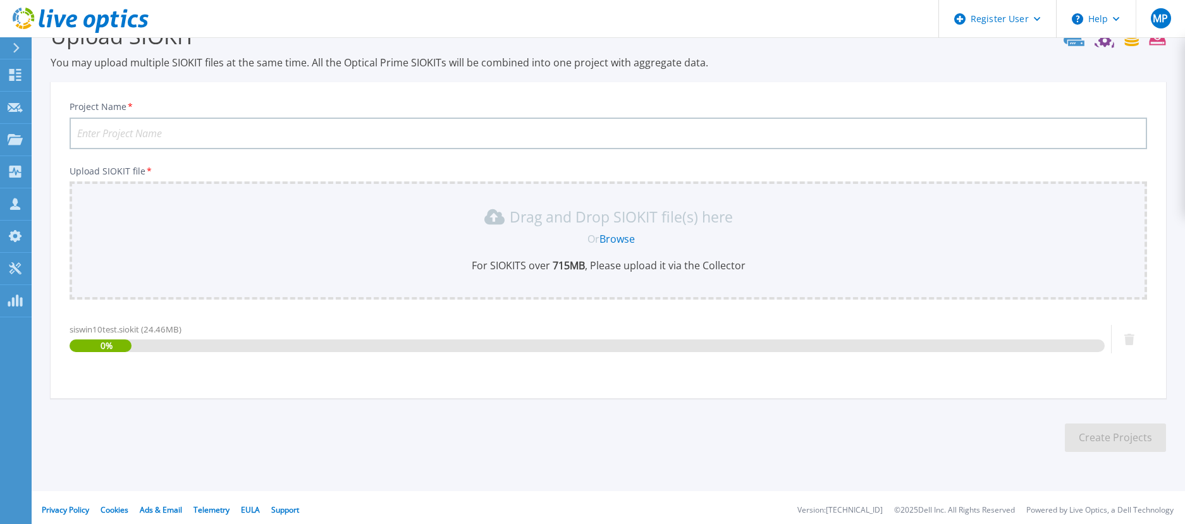
scroll to position [40, 0]
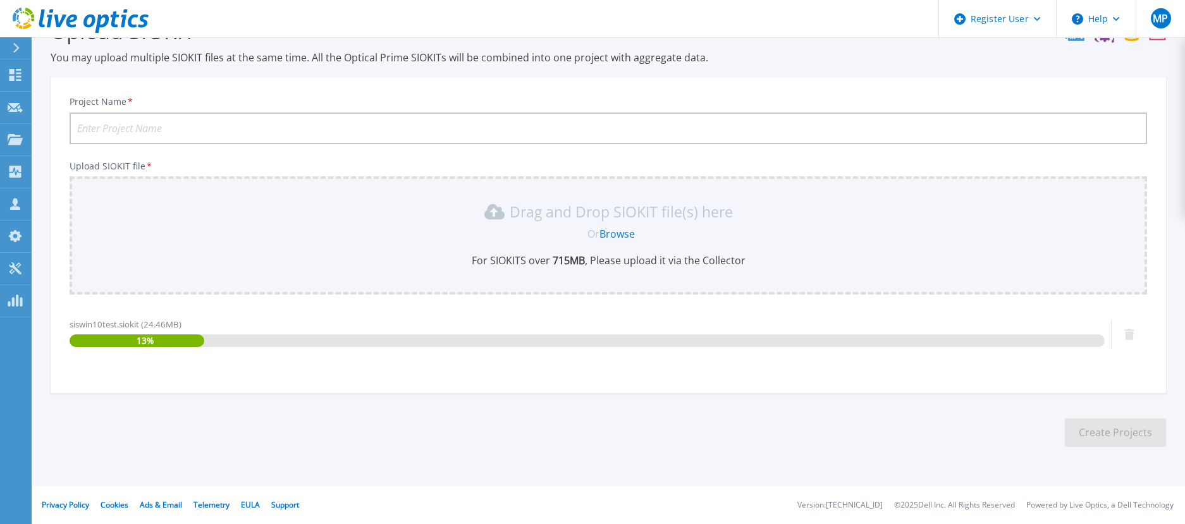
click at [136, 127] on input "Project Name *" at bounding box center [609, 129] width 1078 height 32
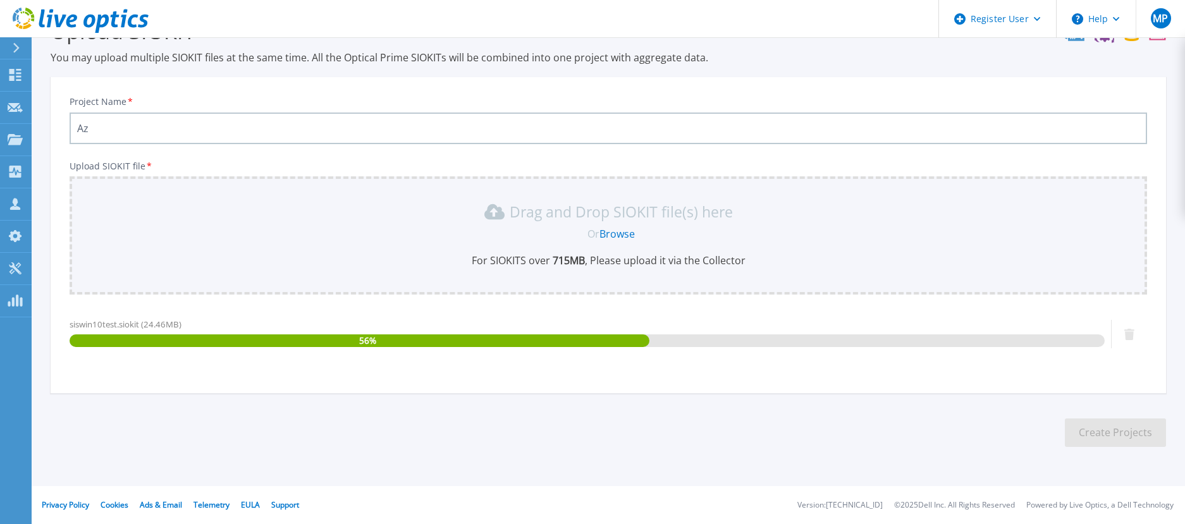
type input "A"
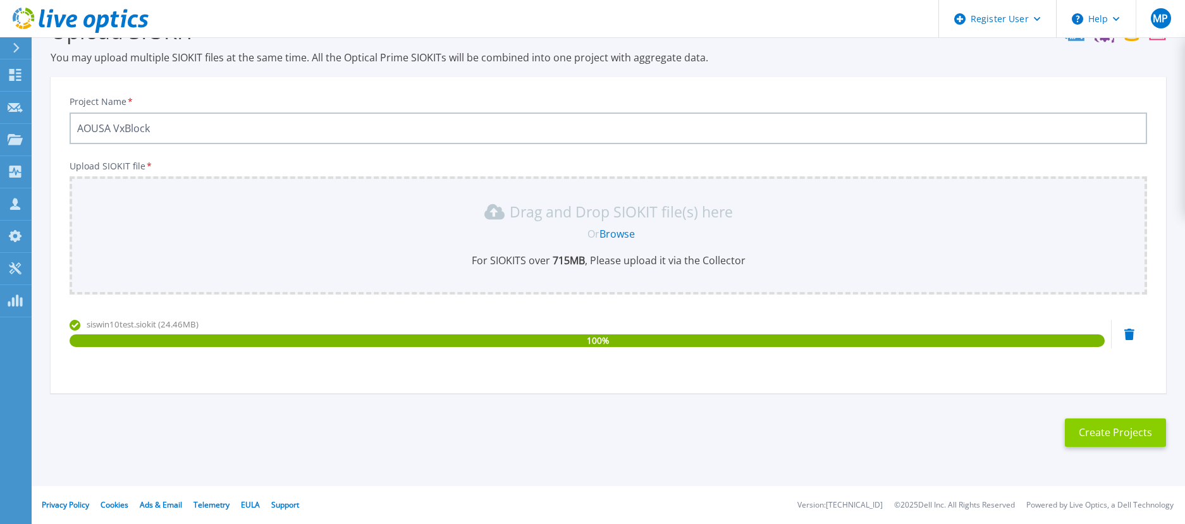
type input "AOUSA VxBlock"
click at [1102, 433] on button "Create Projects" at bounding box center [1115, 433] width 101 height 28
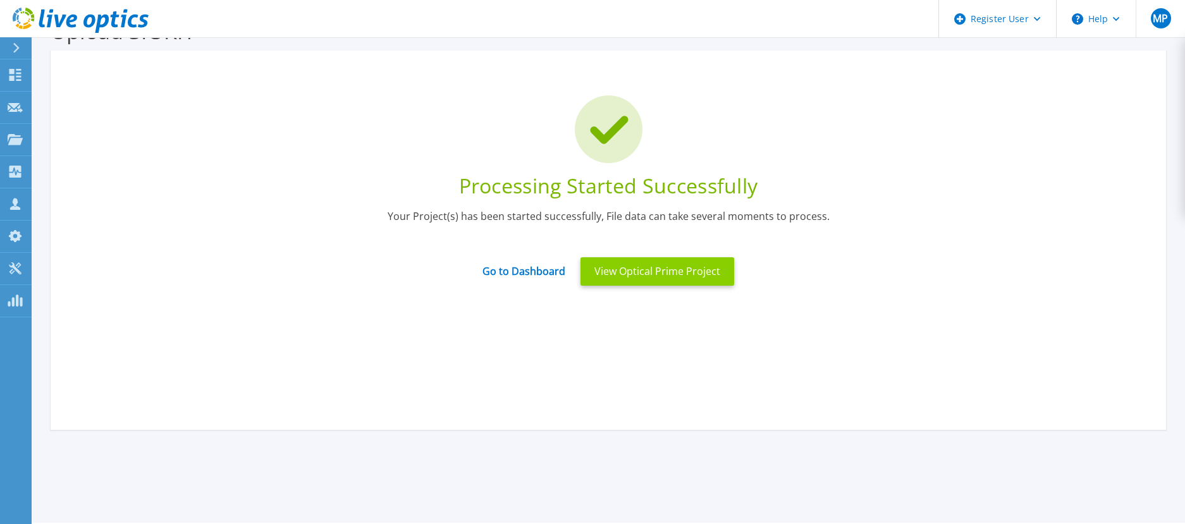
click at [653, 274] on button "View Optical Prime Project" at bounding box center [657, 271] width 154 height 28
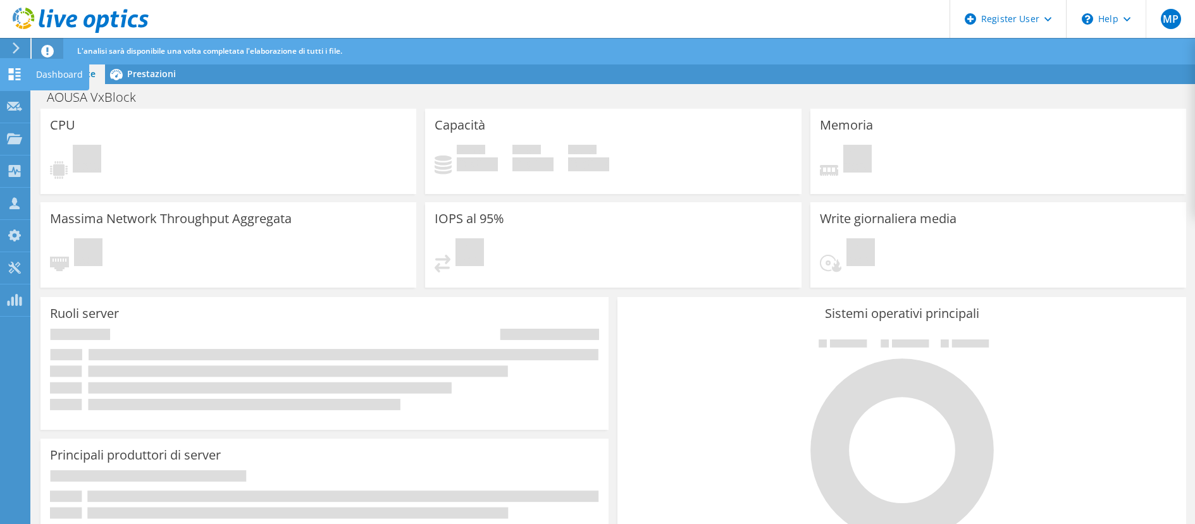
click at [15, 80] on div at bounding box center [14, 76] width 15 height 14
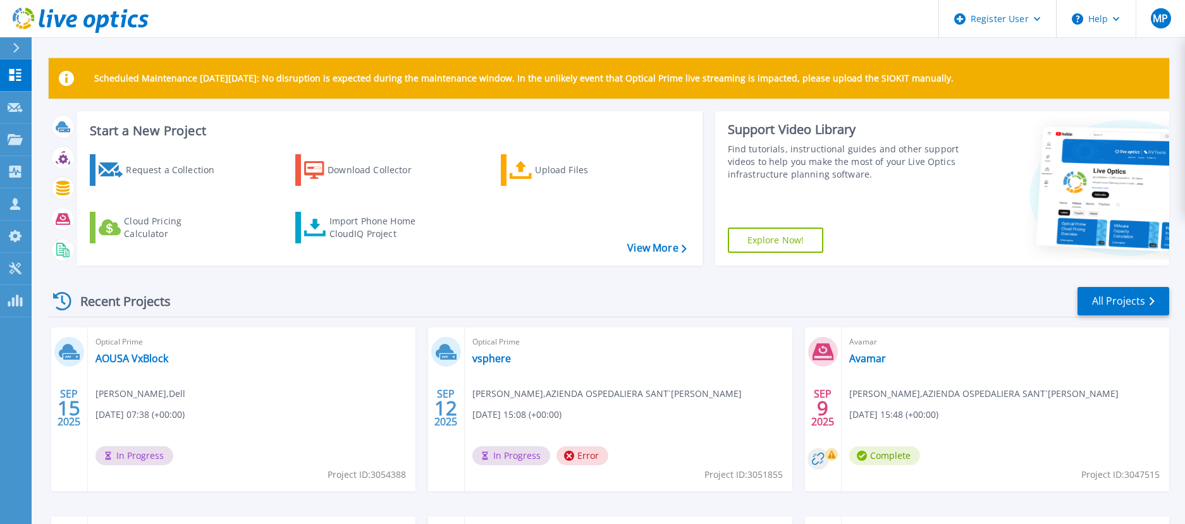
click at [0, 476] on html "Register User Help MP Utente Dell [PERSON_NAME] [PERSON_NAME][EMAIL_ADDRESS][DO…" at bounding box center [592, 238] width 1185 height 476
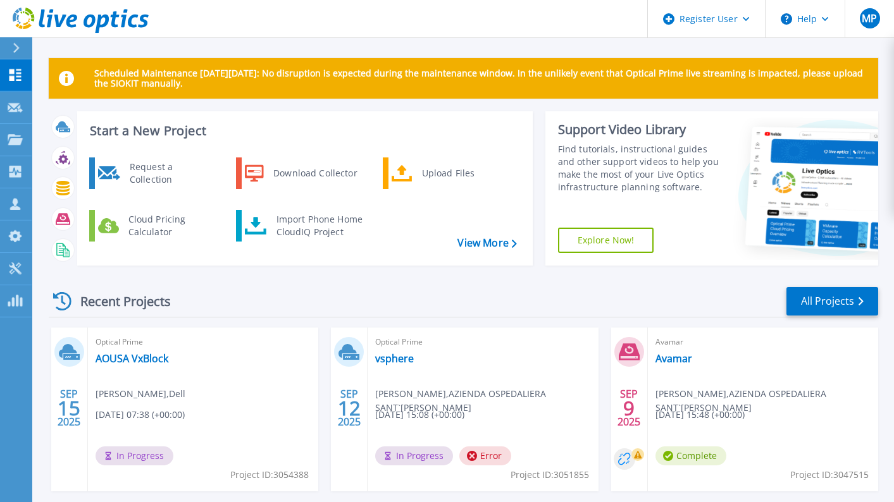
click at [623, 459] on circle at bounding box center [623, 458] width 21 height 21
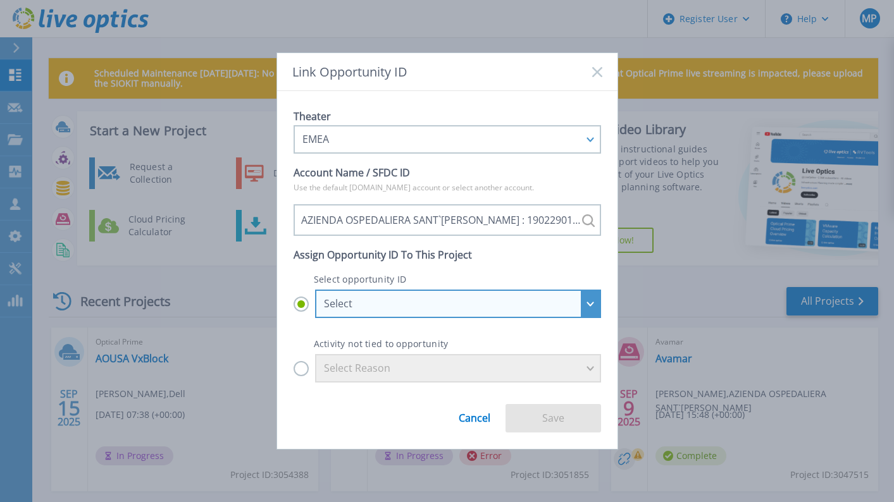
click at [415, 310] on div "Select" at bounding box center [458, 304] width 286 height 28
click at [0, 0] on input "Select Select ISG_APOS_1902290160-2026Q2-ISGTransition-Channel : 28348994 ISG_A…" at bounding box center [0, 0] width 0 height 0
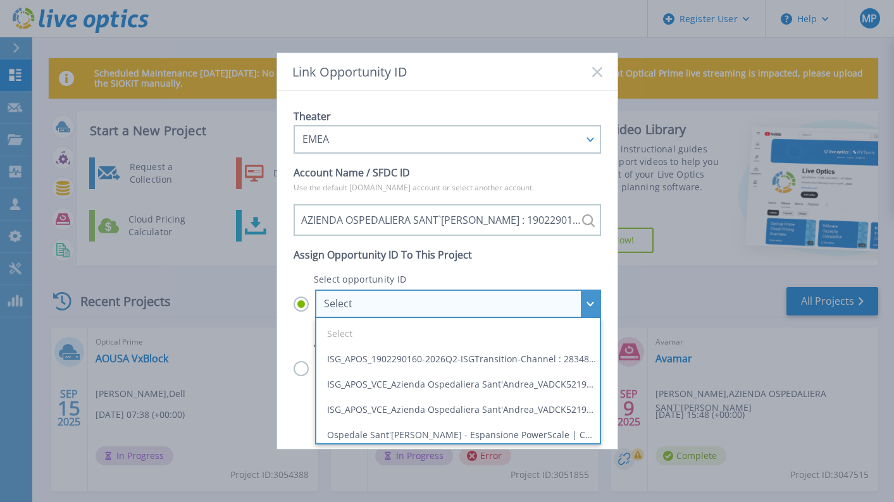
click at [415, 310] on div "Select" at bounding box center [458, 304] width 286 height 28
click at [0, 0] on input "Select Select ISG_APOS_1902290160-2026Q2-ISGTransition-Channel : 28348994 ISG_A…" at bounding box center [0, 0] width 0 height 0
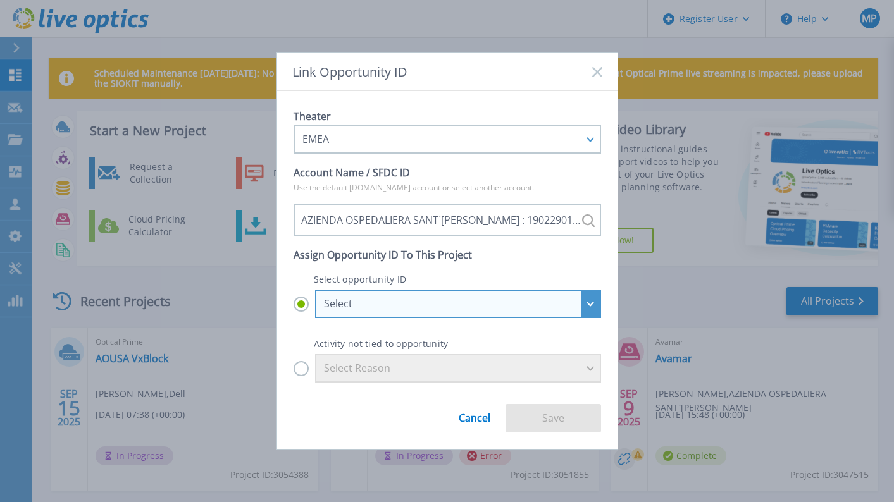
click at [390, 303] on div "Select" at bounding box center [451, 303] width 254 height 11
click at [0, 0] on input "Select Select ISG_APOS_1902290160-2026Q2-ISGTransition-Channel : 28348994 ISG_A…" at bounding box center [0, 0] width 0 height 0
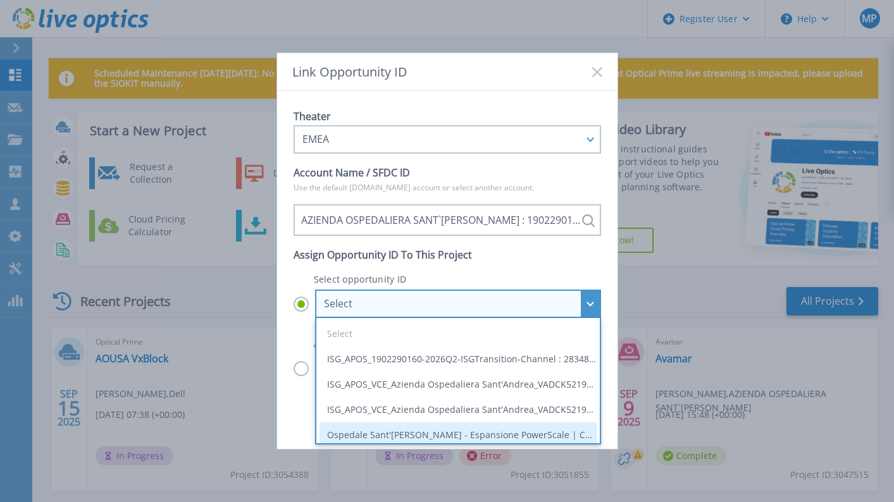
click at [439, 431] on li "Ospedale Sant'[PERSON_NAME] - Espansione PowerScale | CGI Telecom : 29786206" at bounding box center [457, 434] width 277 height 25
click at [0, 0] on input "Select Select ISG_APOS_1902290160-2026Q2-ISGTransition-Channel : 28348994 ISG_A…" at bounding box center [0, 0] width 0 height 0
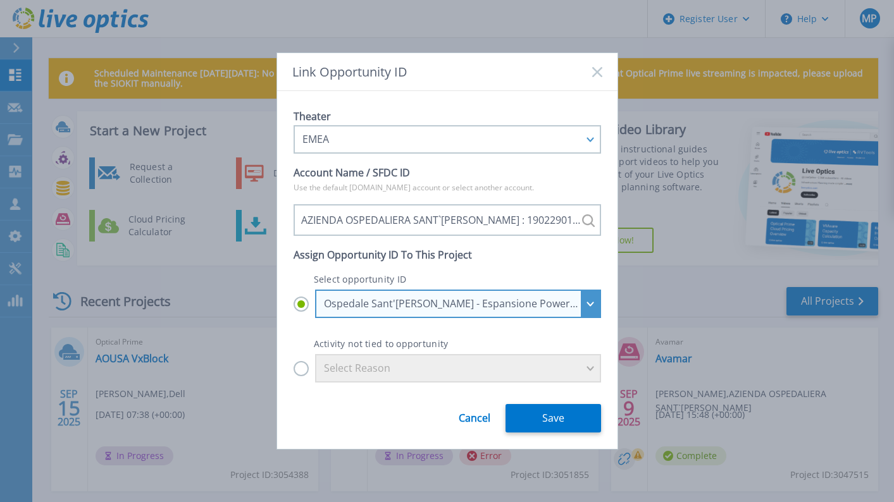
click at [480, 298] on div "Ospedale Sant'[PERSON_NAME] - Espansione PowerScale | CGI Telecom : 29786206" at bounding box center [451, 303] width 254 height 11
click at [0, 0] on input "Ospedale Sant'[PERSON_NAME] - Espansione PowerScale | CGI Telecom : 29786206 Se…" at bounding box center [0, 0] width 0 height 0
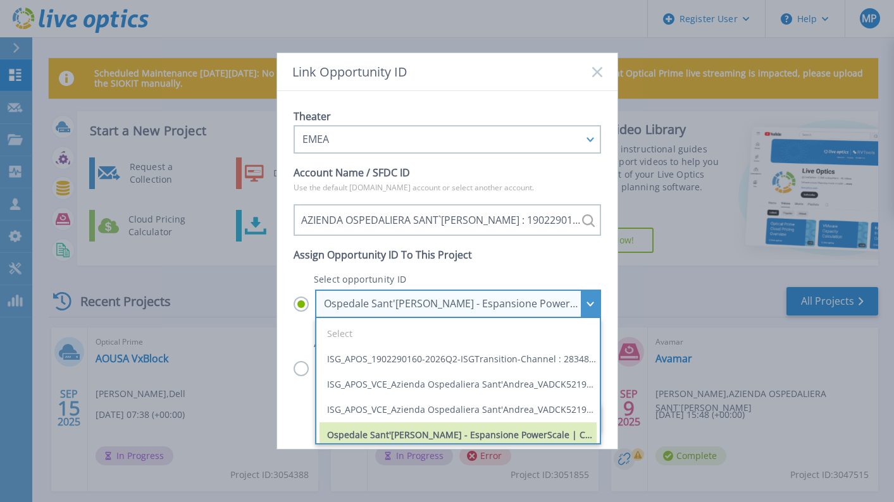
click at [480, 298] on div "Ospedale Sant'[PERSON_NAME] - Espansione PowerScale | CGI Telecom : 29786206" at bounding box center [451, 303] width 254 height 11
click at [0, 0] on input "Ospedale Sant'[PERSON_NAME] - Espansione PowerScale | CGI Telecom : 29786206 Se…" at bounding box center [0, 0] width 0 height 0
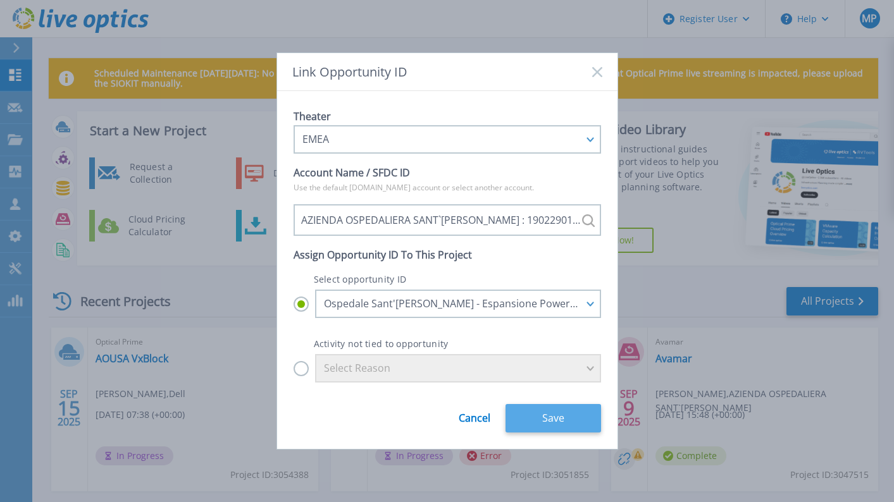
click at [561, 422] on button "Save" at bounding box center [552, 418] width 95 height 28
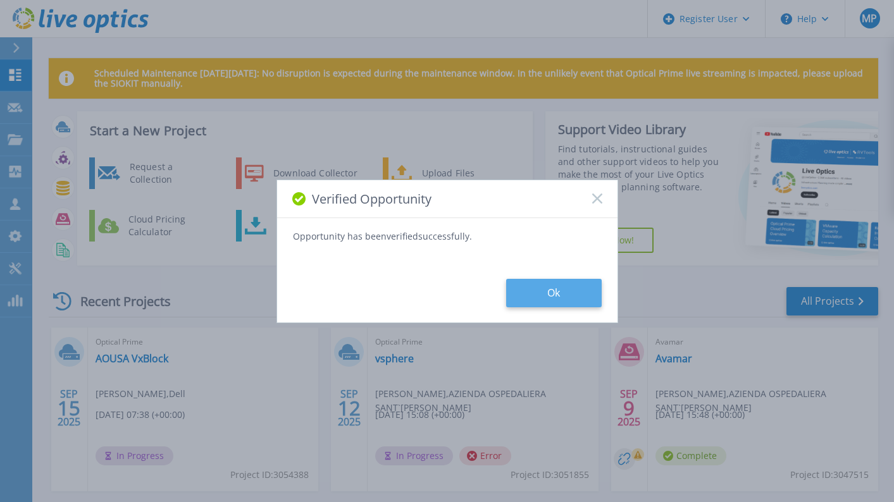
click at [563, 286] on button "Ok" at bounding box center [553, 293] width 95 height 28
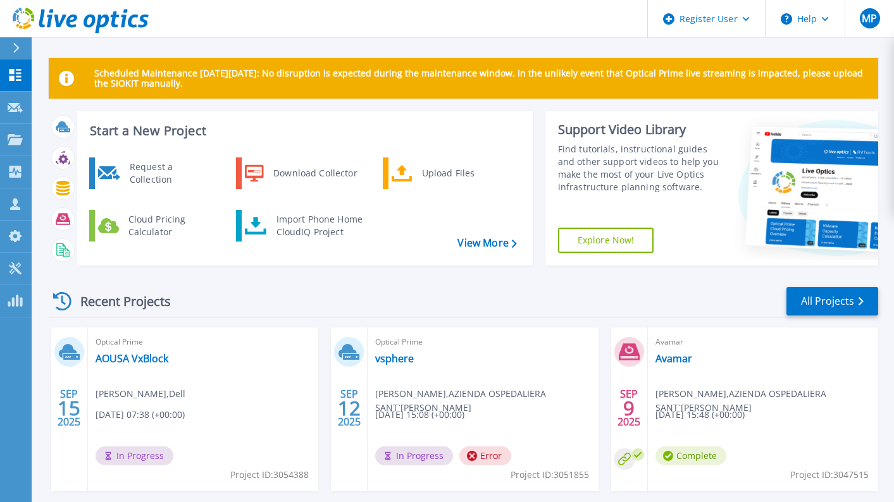
scroll to position [126, 0]
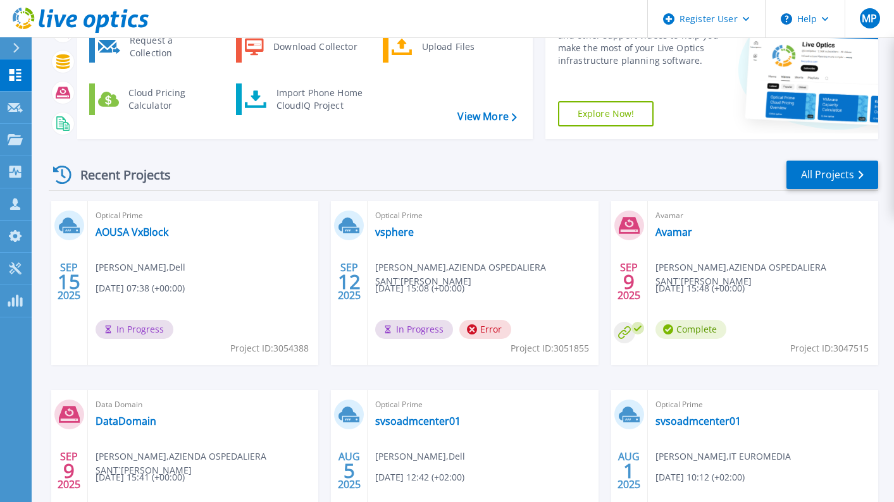
click at [182, 442] on div "Data Domain DataDomain [PERSON_NAME] , AZIENDA OSPEDALIERA SANT`[PERSON_NAME] […" at bounding box center [203, 472] width 230 height 164
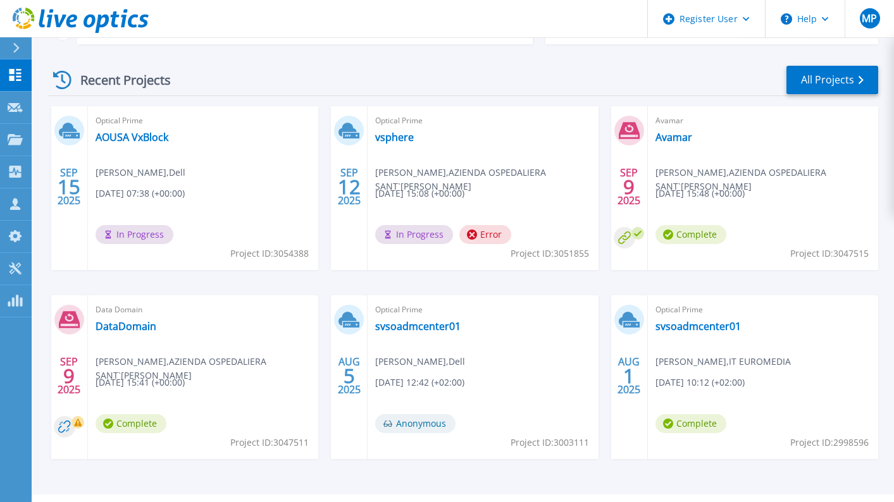
scroll to position [252, 0]
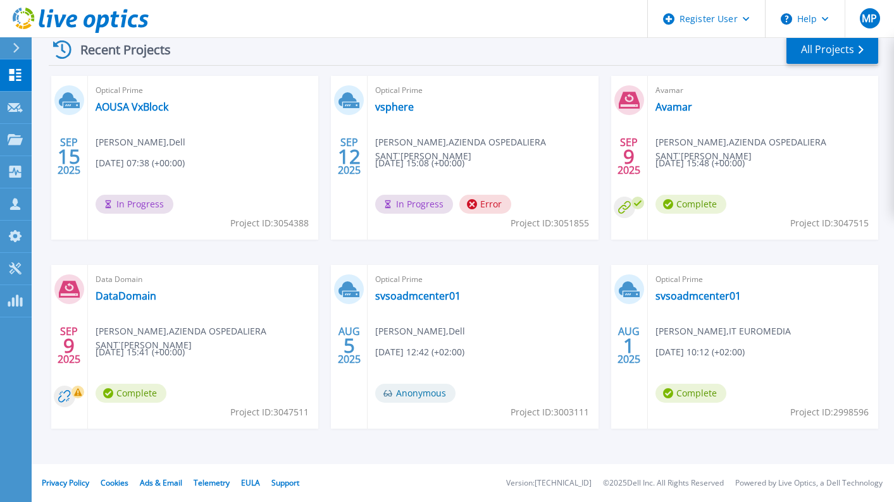
click at [75, 395] on icon at bounding box center [79, 393] width 8 height 8
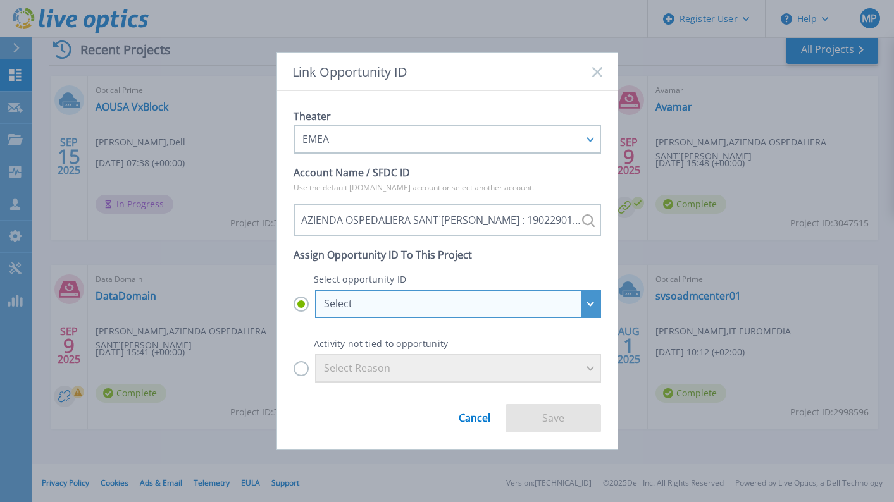
click at [406, 305] on div "Select" at bounding box center [451, 303] width 254 height 11
click at [0, 0] on input "Select Select ISG_APOS_1902290160-2026Q2-ISGTransition-Channel : 28348994 ISG_A…" at bounding box center [0, 0] width 0 height 0
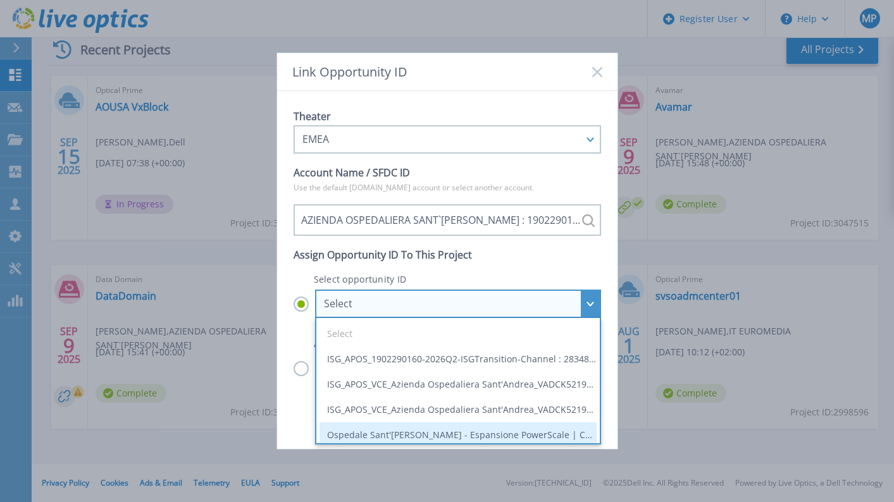
click at [435, 438] on li "Ospedale Sant'[PERSON_NAME] - Espansione PowerScale | CGI Telecom : 29786206" at bounding box center [457, 434] width 277 height 25
click at [0, 0] on input "Select Select ISG_APOS_1902290160-2026Q2-ISGTransition-Channel : 28348994 ISG_A…" at bounding box center [0, 0] width 0 height 0
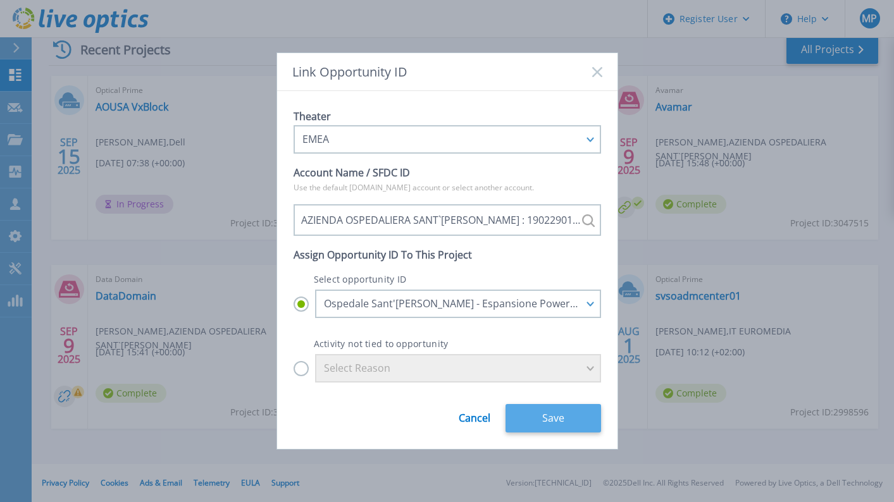
click at [586, 420] on button "Save" at bounding box center [552, 418] width 95 height 28
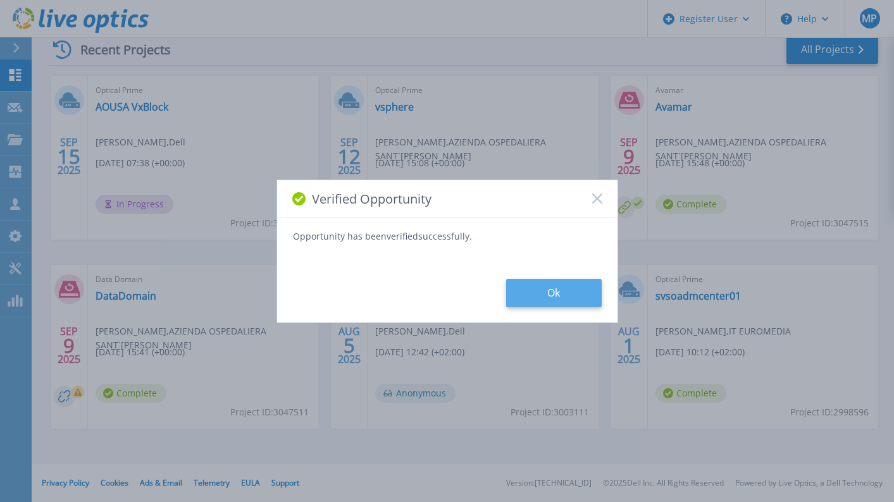
click at [529, 300] on button "Ok" at bounding box center [553, 293] width 95 height 28
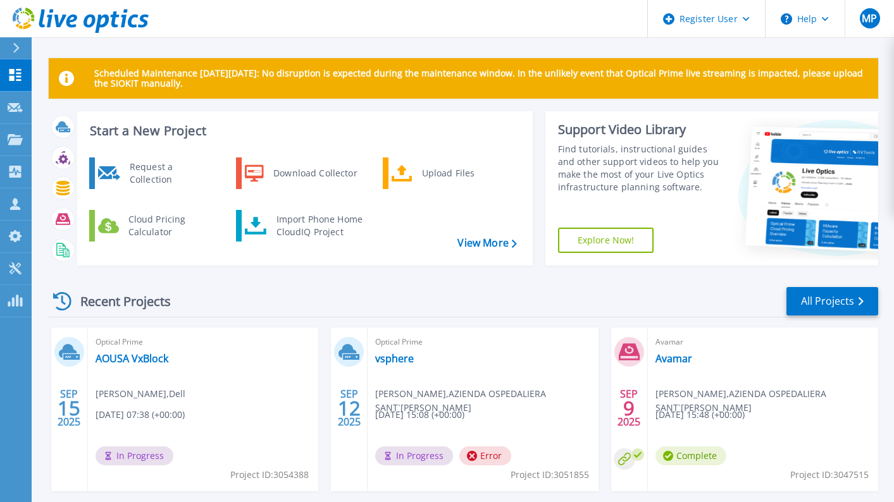
click at [471, 455] on icon at bounding box center [472, 456] width 10 height 10
click at [344, 410] on span "12" at bounding box center [349, 408] width 23 height 11
click at [357, 347] on icon at bounding box center [348, 352] width 21 height 20
click at [354, 436] on div "[DATE]" at bounding box center [349, 410] width 37 height 164
click at [491, 449] on span "Error" at bounding box center [485, 455] width 52 height 19
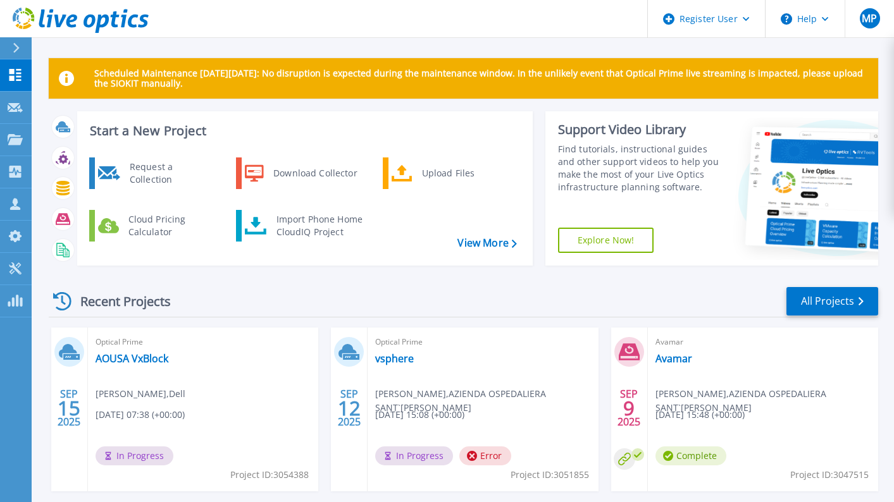
click at [558, 476] on span "Project ID: 3051855" at bounding box center [549, 475] width 78 height 14
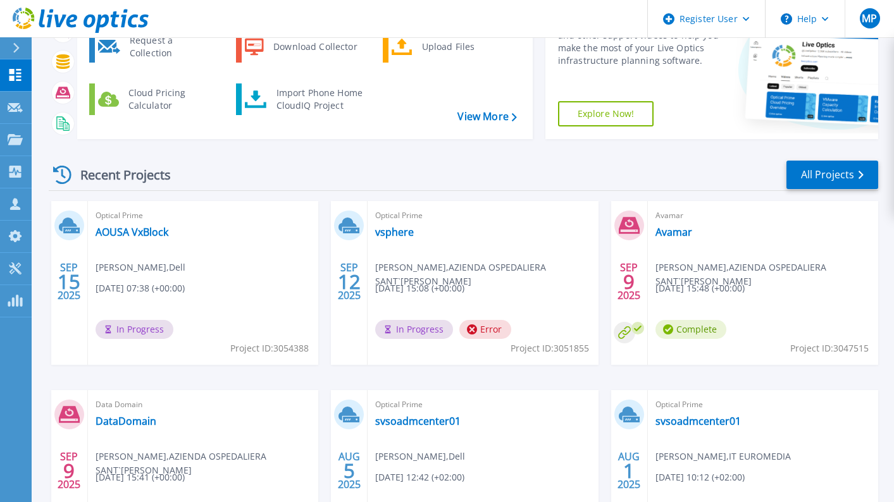
click at [766, 250] on div "Avamar Avamar Alessandro Maggi , AZIENDA OSPEDALIERA SANT`ANDREA 09/09/2025, 15…" at bounding box center [763, 283] width 230 height 164
click at [121, 230] on link "AOUSA VxBlock" at bounding box center [131, 232] width 73 height 13
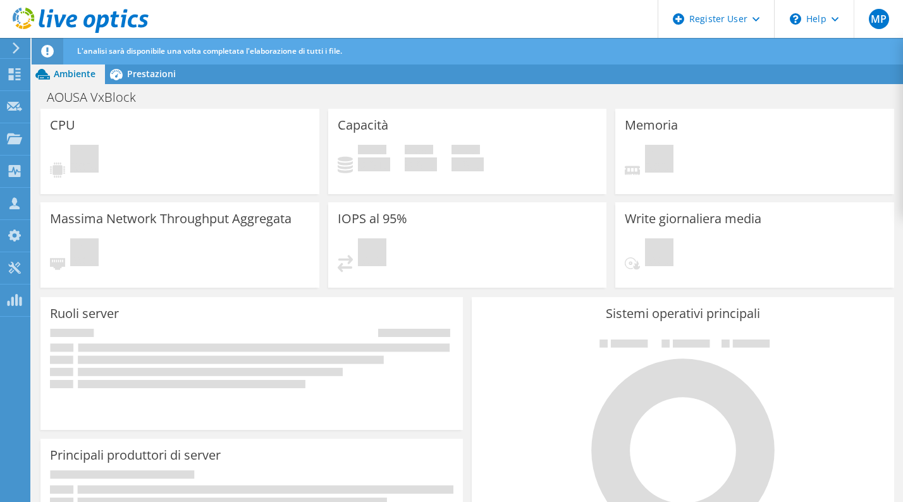
click at [352, 56] on div "L'analisi sarà disponibile una volta completata l'elaborazione di tutti i file." at bounding box center [490, 51] width 833 height 27
click at [151, 79] on span "Prestazioni" at bounding box center [151, 74] width 49 height 12
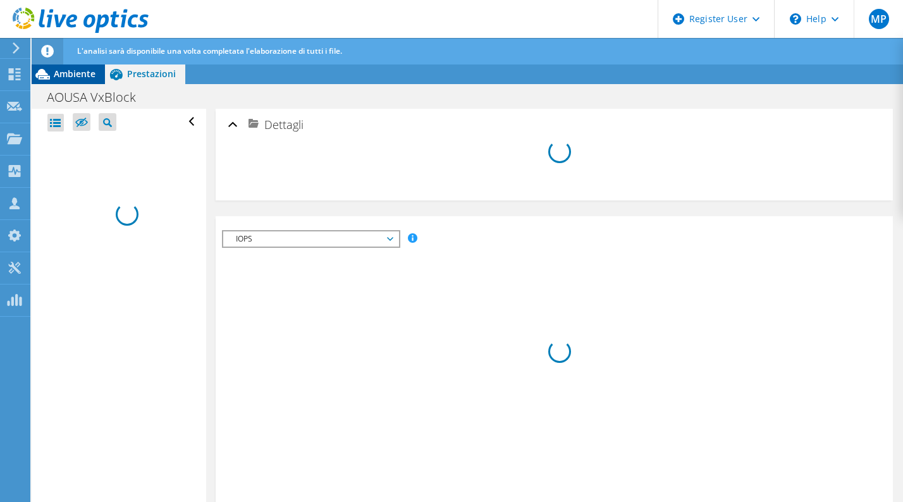
click at [85, 69] on span "Ambiente" at bounding box center [75, 74] width 42 height 12
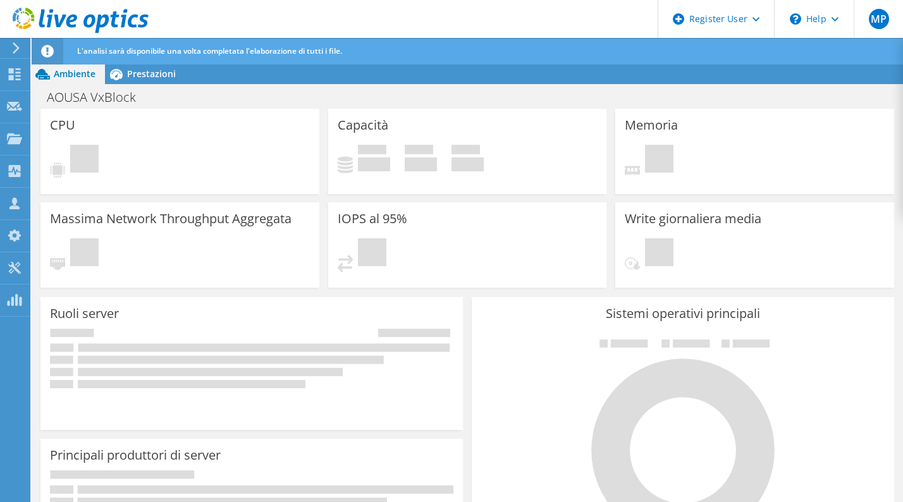
click at [268, 68] on div "Ambiente Prestazioni Upgrades" at bounding box center [467, 74] width 871 height 20
click at [532, 49] on div "L'analisi sarà disponibile una volta completata l'elaborazione di tutti i file." at bounding box center [490, 51] width 833 height 27
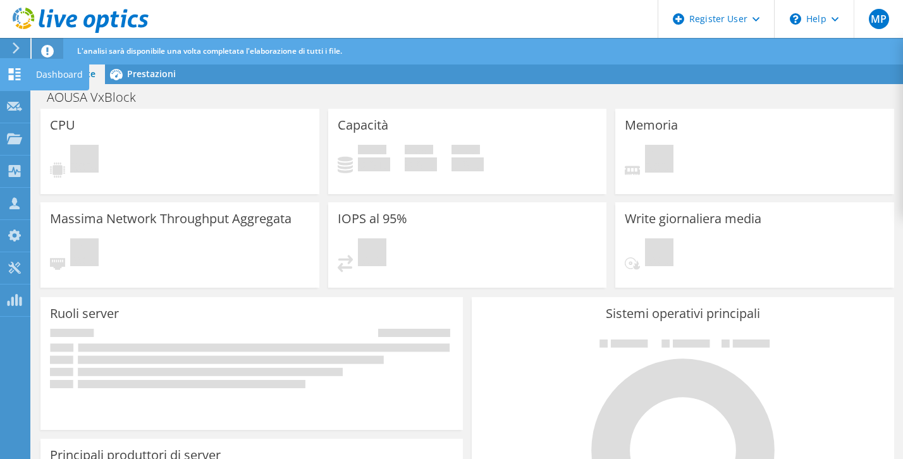
click at [18, 80] on use at bounding box center [15, 74] width 12 height 12
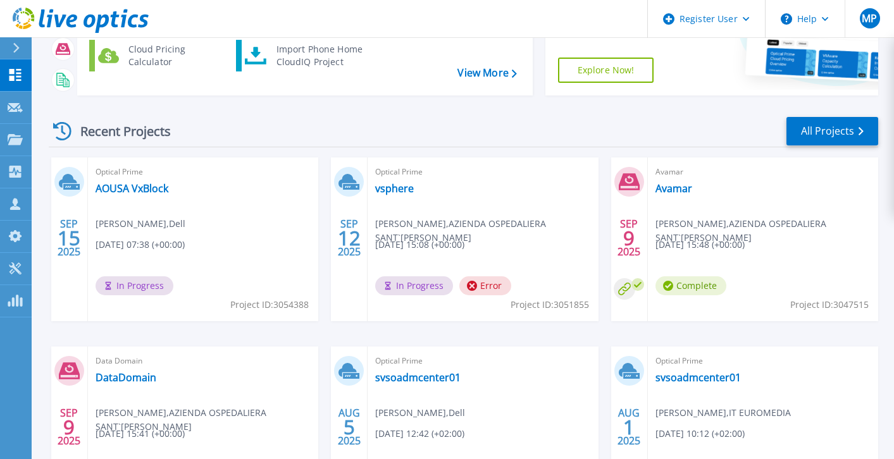
scroll to position [126, 0]
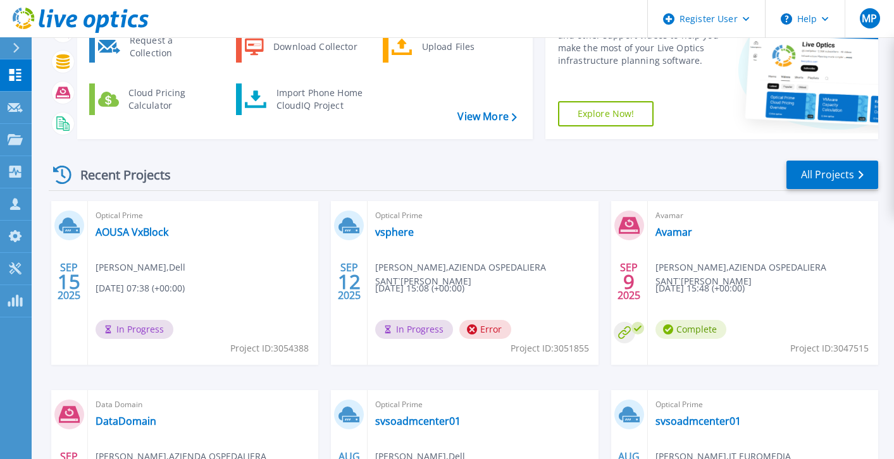
click at [302, 350] on span "Project ID: 3054388" at bounding box center [269, 348] width 78 height 14
click at [134, 236] on link "AOUSA VxBlock" at bounding box center [131, 232] width 73 height 13
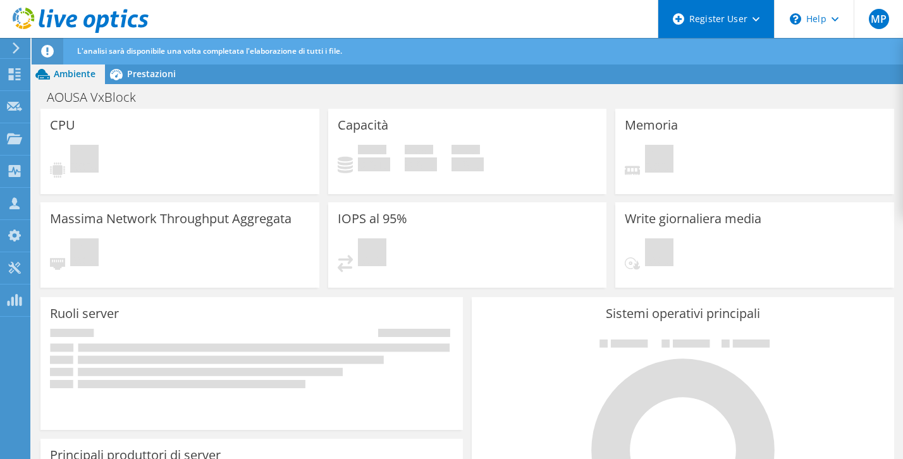
click at [730, 23] on div "Register User" at bounding box center [716, 19] width 116 height 38
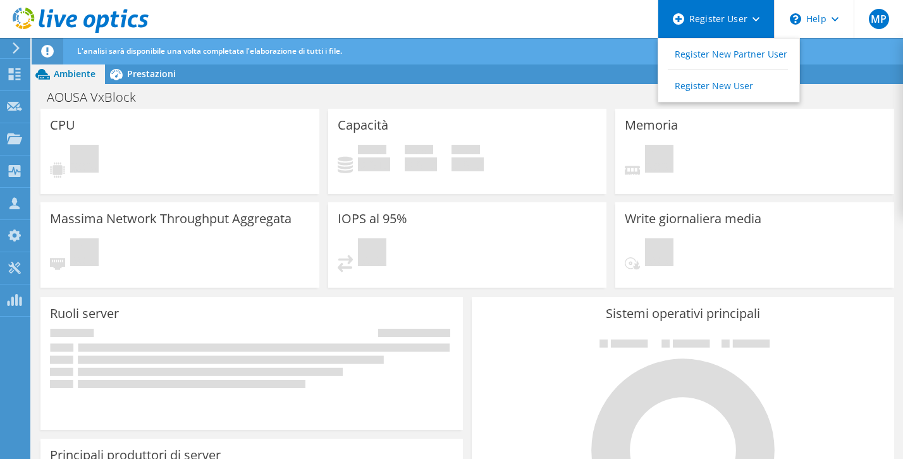
click at [730, 23] on div "Register User" at bounding box center [716, 19] width 116 height 38
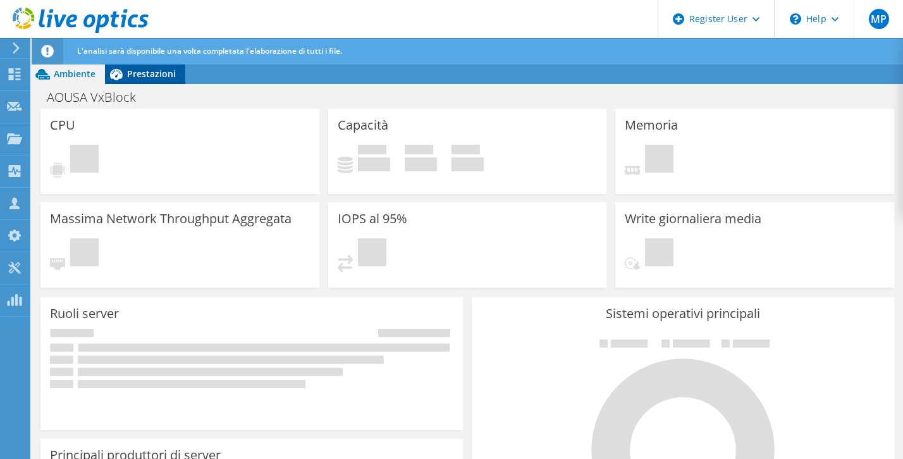
click at [156, 79] on span "Prestazioni" at bounding box center [151, 74] width 49 height 12
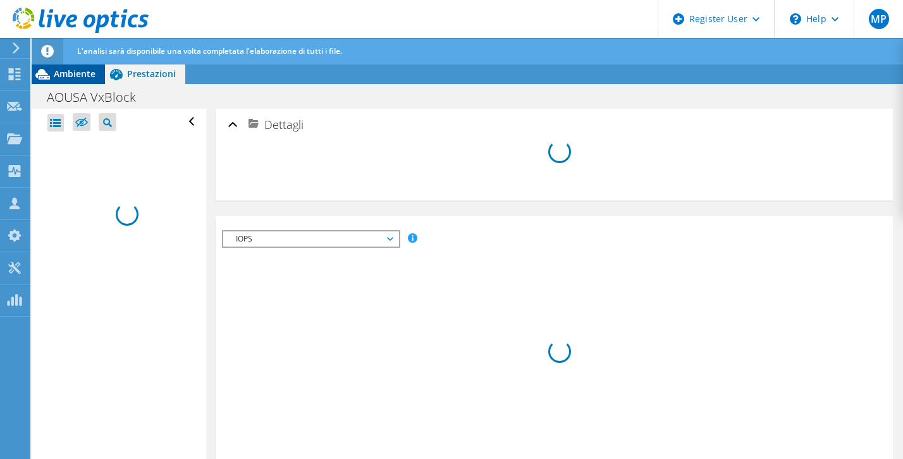
click at [61, 75] on span "Ambiente" at bounding box center [75, 74] width 42 height 12
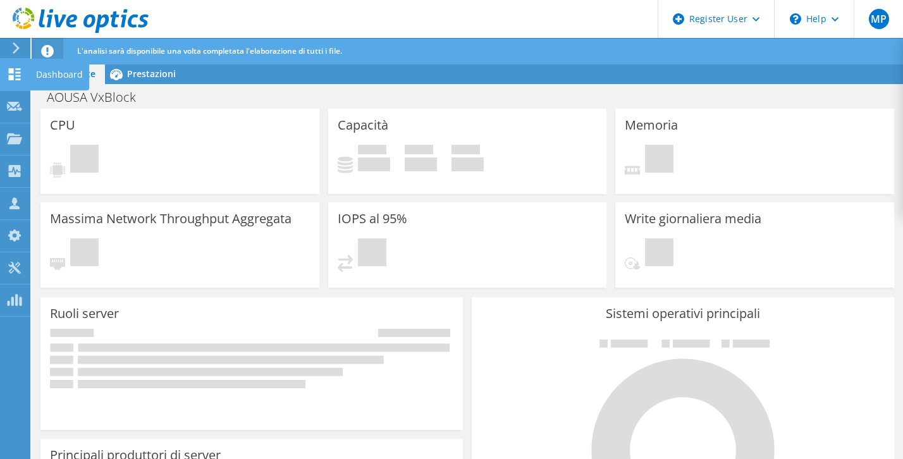
click at [15, 75] on icon at bounding box center [14, 74] width 15 height 12
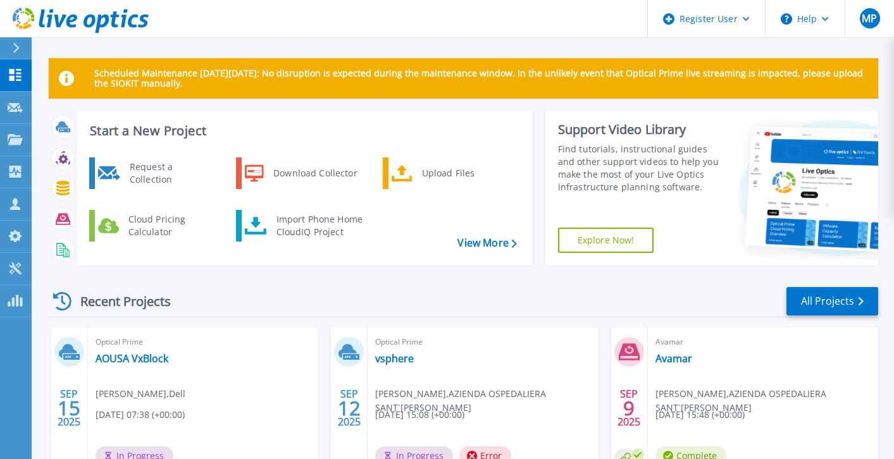
scroll to position [126, 0]
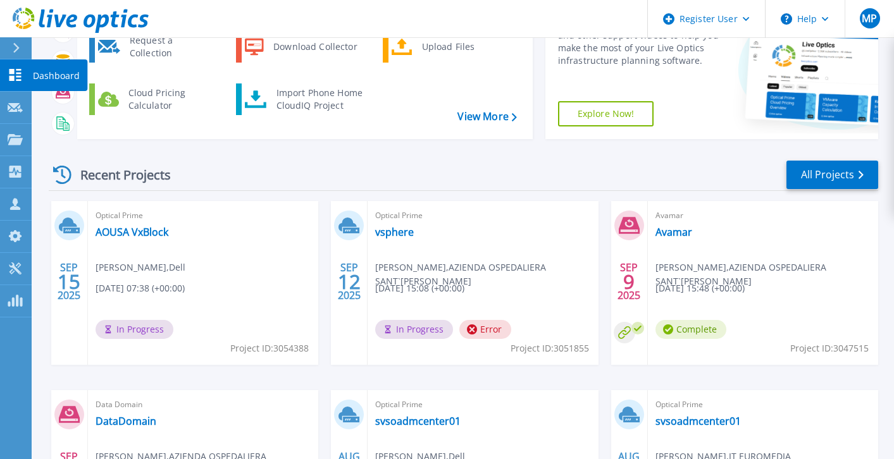
click at [6, 78] on link "Dashboard Dashboard" at bounding box center [16, 75] width 32 height 32
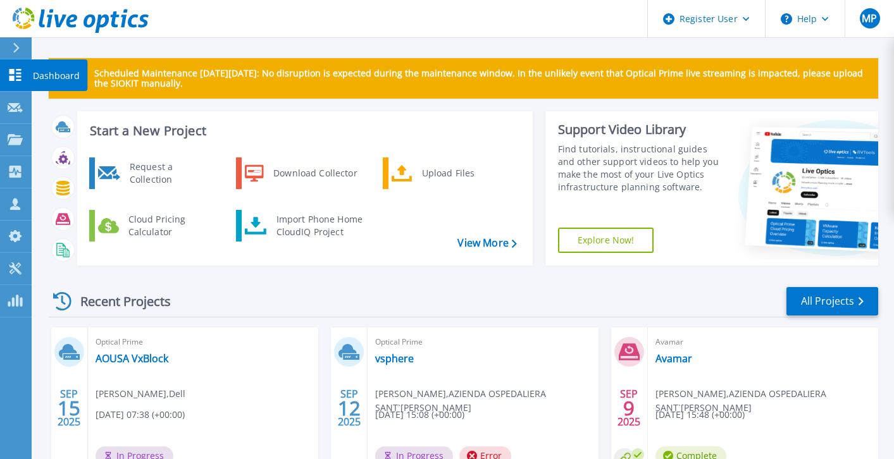
click at [4, 76] on link "Dashboard Dashboard" at bounding box center [16, 75] width 32 height 32
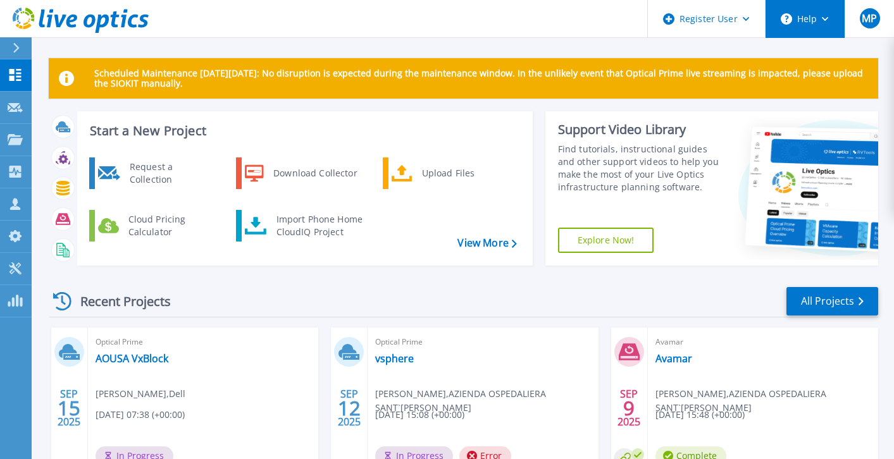
click at [808, 21] on button "Help" at bounding box center [804, 19] width 79 height 38
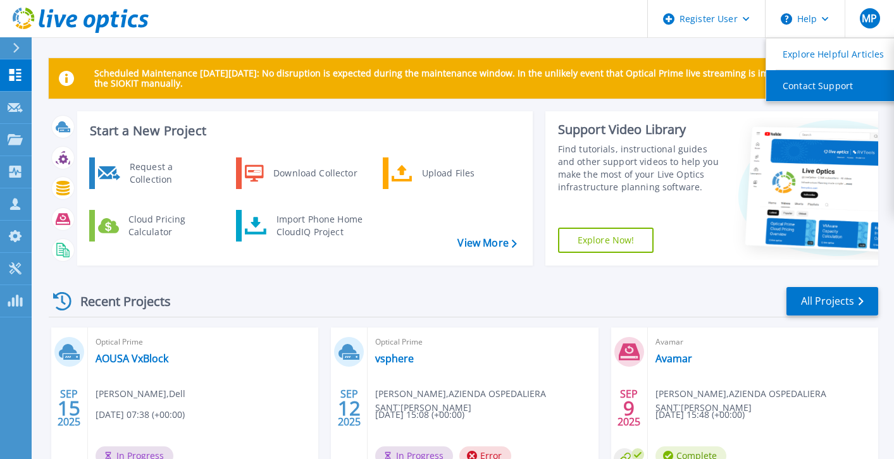
click at [831, 90] on link "Contact Support" at bounding box center [836, 85] width 141 height 31
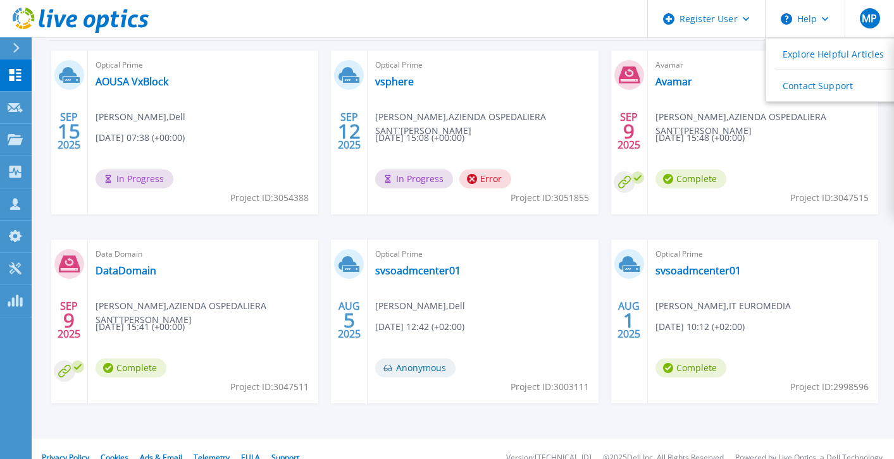
scroll to position [295, 0]
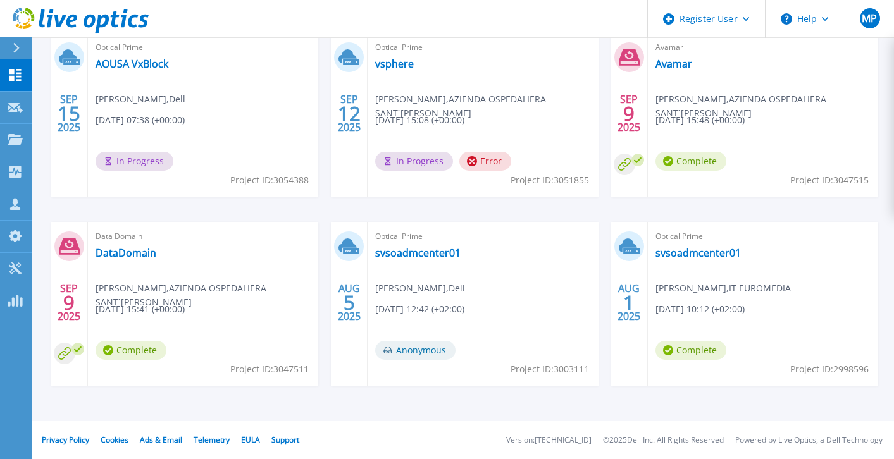
click at [564, 176] on span "Project ID: 3051855" at bounding box center [549, 180] width 78 height 14
copy span "3051855"
click at [512, 185] on span "Project ID: 3051855" at bounding box center [549, 180] width 78 height 14
click at [510, 181] on span "Project ID: 3051855" at bounding box center [549, 180] width 78 height 14
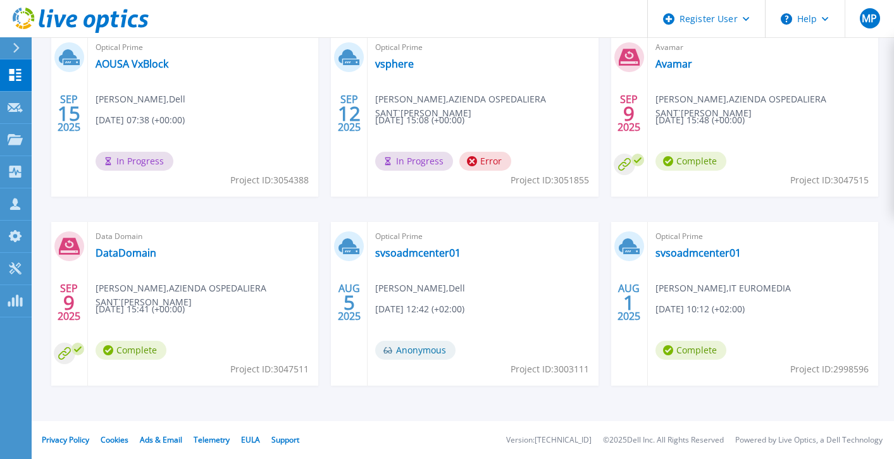
click at [505, 180] on div "Optical Prime vsphere [PERSON_NAME] , AZIENDA OSPEDALIERA SANT`[PERSON_NAME] [D…" at bounding box center [482, 115] width 230 height 164
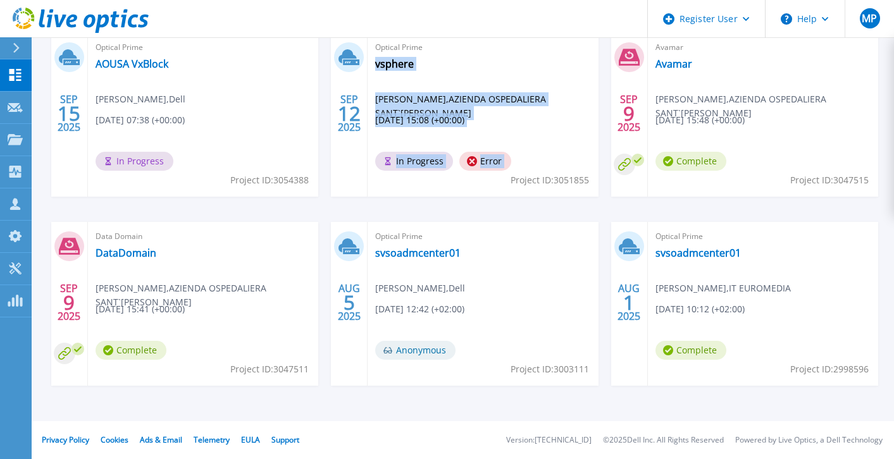
drag, startPoint x: 510, startPoint y: 180, endPoint x: 589, endPoint y: 187, distance: 78.8
click at [589, 187] on div "Optical Prime vsphere [PERSON_NAME] , AZIENDA OSPEDALIERA SANT`[PERSON_NAME] [D…" at bounding box center [482, 115] width 230 height 164
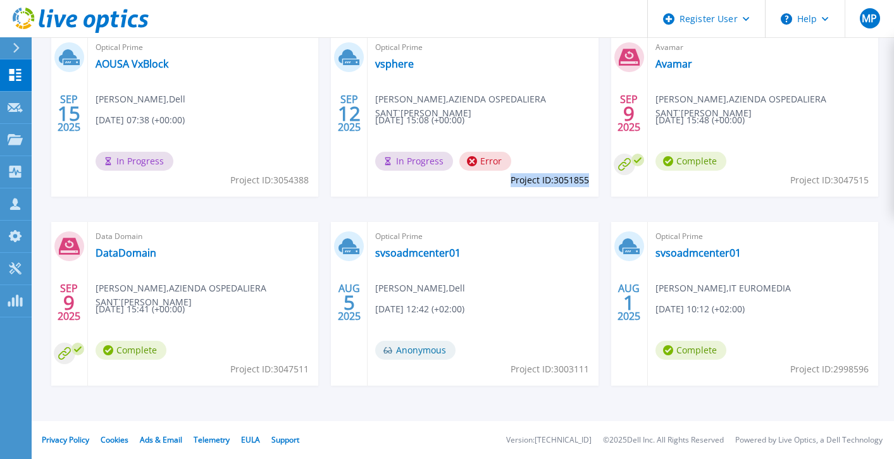
drag, startPoint x: 588, startPoint y: 180, endPoint x: 508, endPoint y: 184, distance: 79.8
click at [510, 184] on span "Project ID: 3051855" at bounding box center [549, 180] width 78 height 14
copy span "Project ID: 3051855"
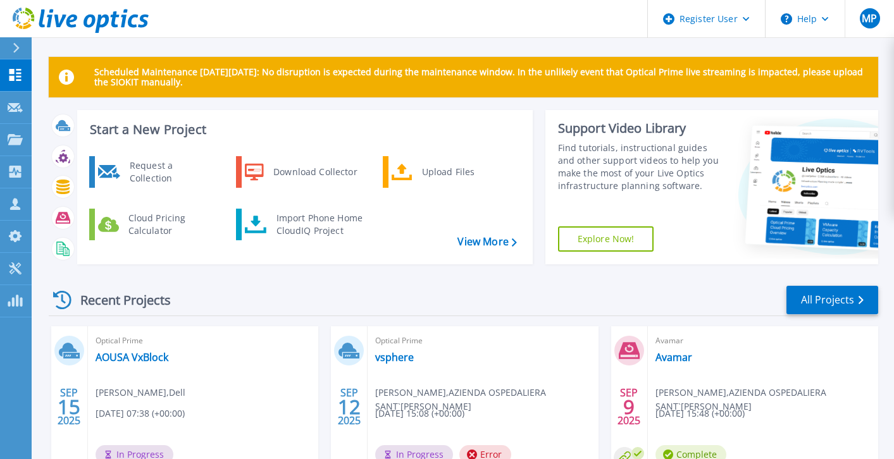
scroll to position [0, 0]
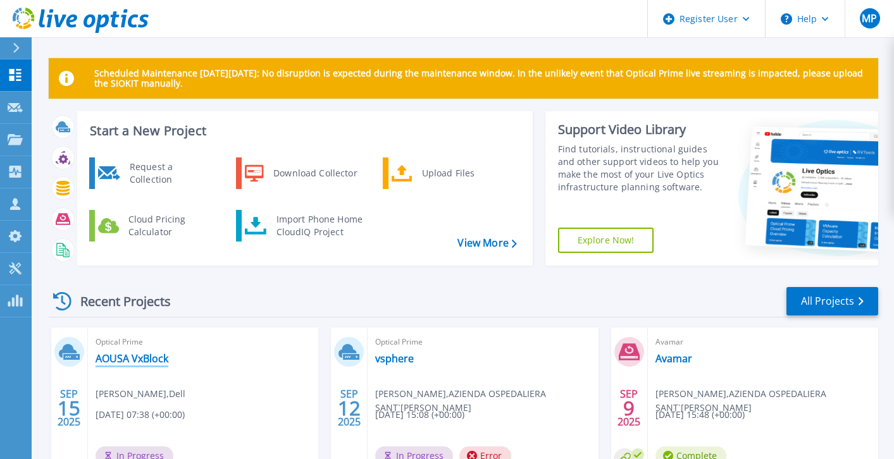
click at [142, 362] on link "AOUSA VxBlock" at bounding box center [131, 358] width 73 height 13
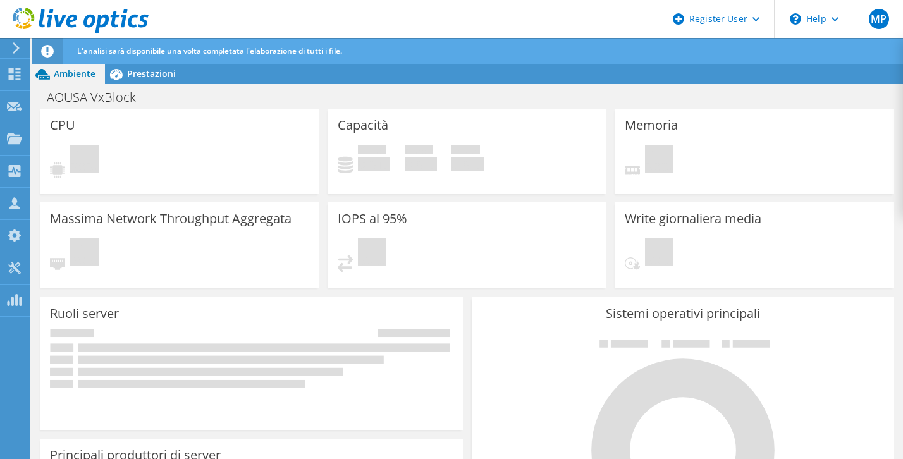
click at [249, 47] on span "L'analisi sarà disponibile una volta completata l'elaborazione di tutti i file." at bounding box center [209, 51] width 265 height 11
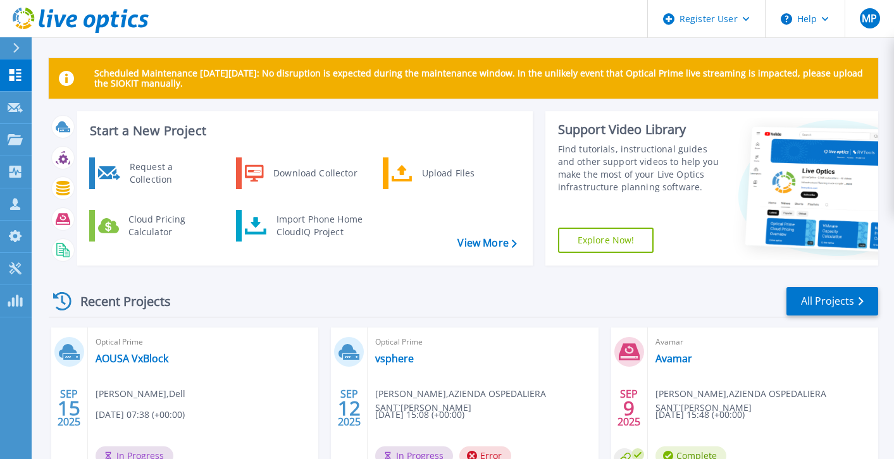
scroll to position [126, 0]
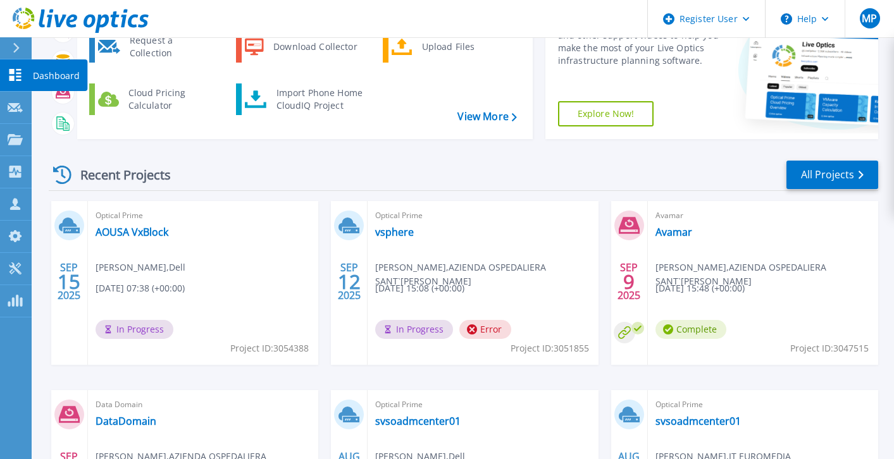
click at [54, 74] on p "Dashboard" at bounding box center [56, 75] width 47 height 33
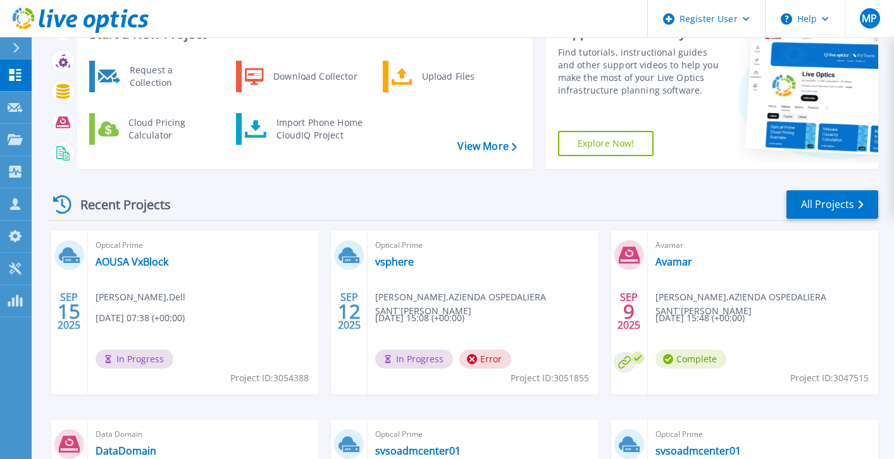
scroll to position [126, 0]
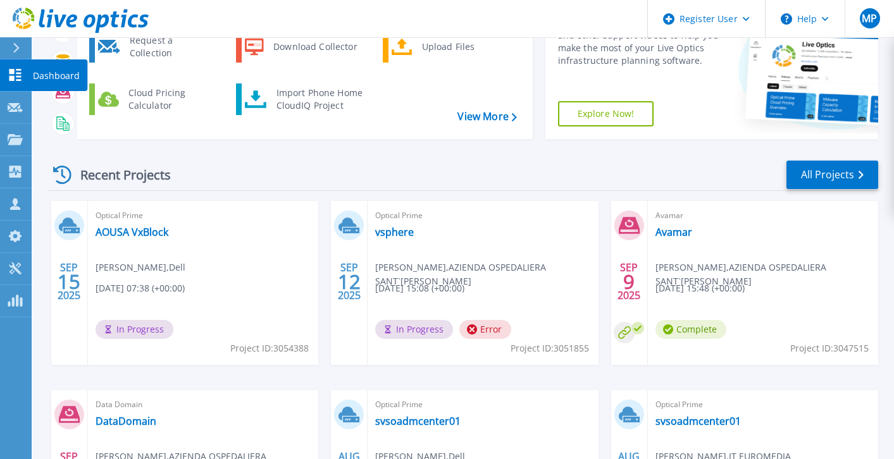
click at [42, 71] on p "Dashboard" at bounding box center [56, 75] width 47 height 33
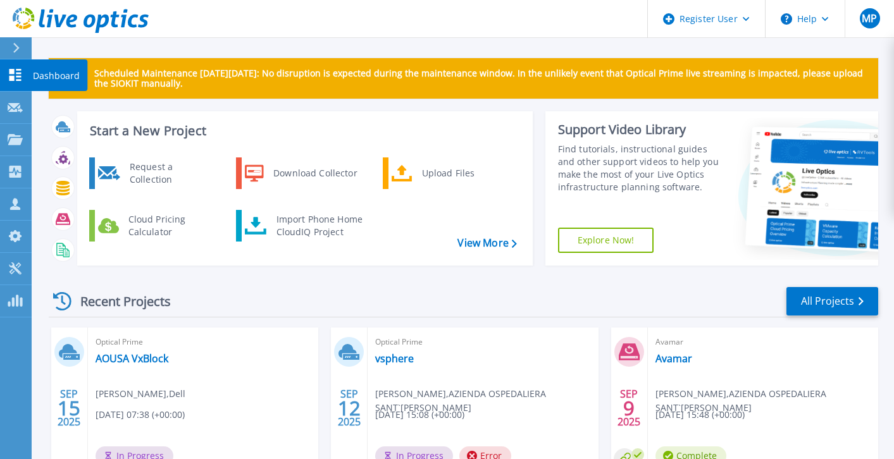
click at [15, 77] on icon at bounding box center [15, 75] width 15 height 12
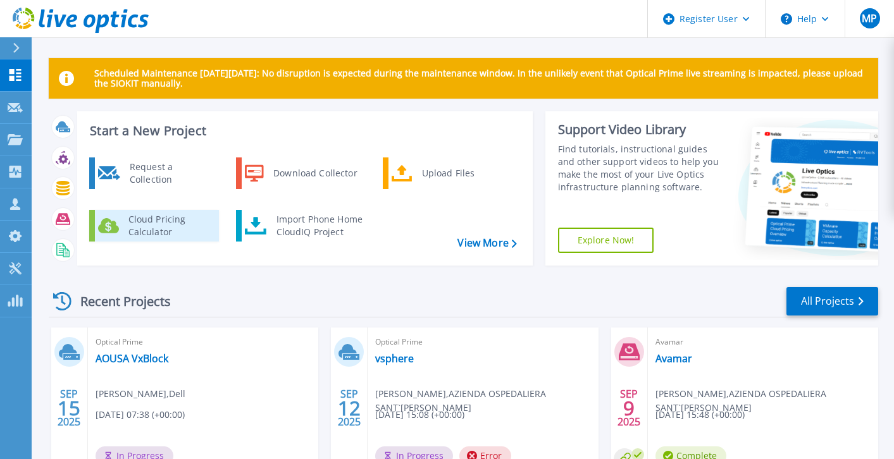
scroll to position [126, 0]
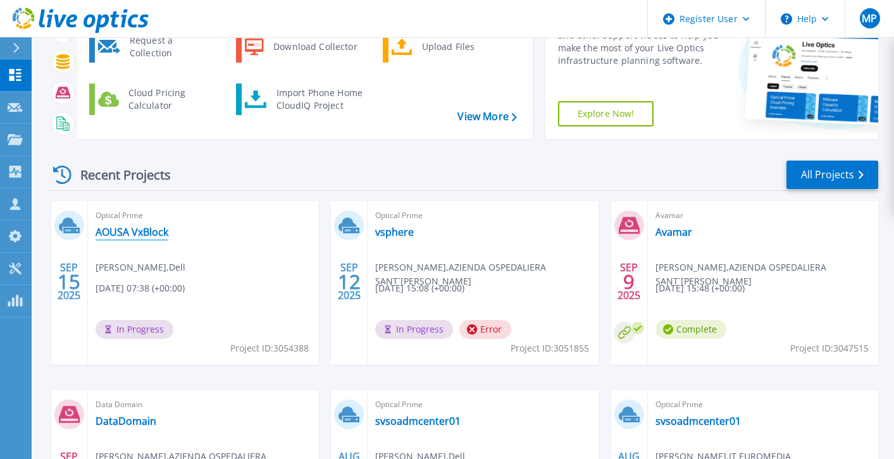
click at [138, 233] on link "AOUSA VxBlock" at bounding box center [131, 232] width 73 height 13
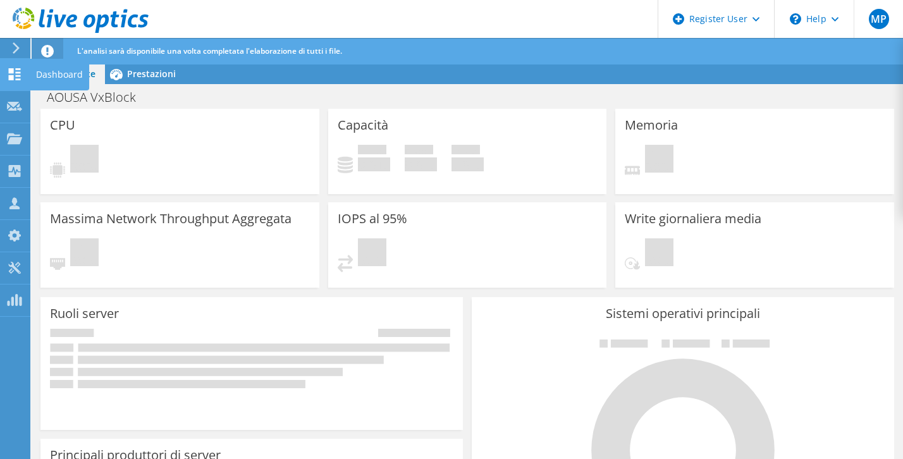
click at [16, 70] on icon at bounding box center [14, 74] width 15 height 12
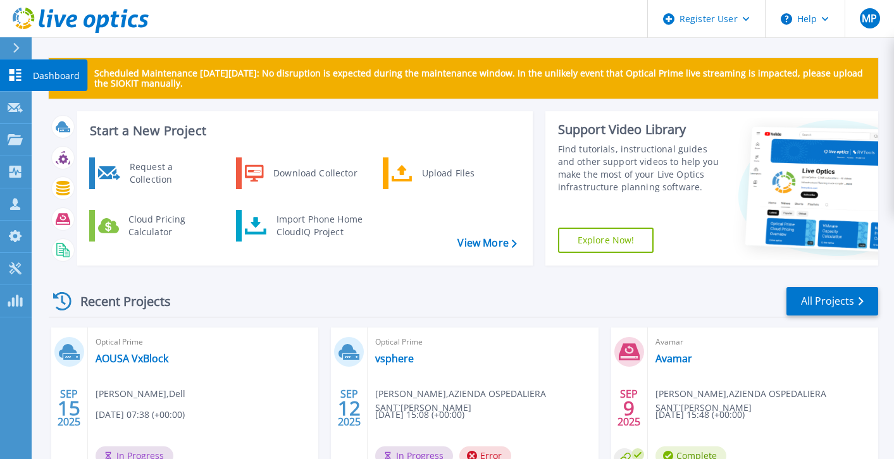
click at [11, 70] on icon at bounding box center [15, 75] width 12 height 12
drag, startPoint x: 0, startPoint y: 0, endPoint x: 396, endPoint y: 278, distance: 483.5
